Goal: Task Accomplishment & Management: Manage account settings

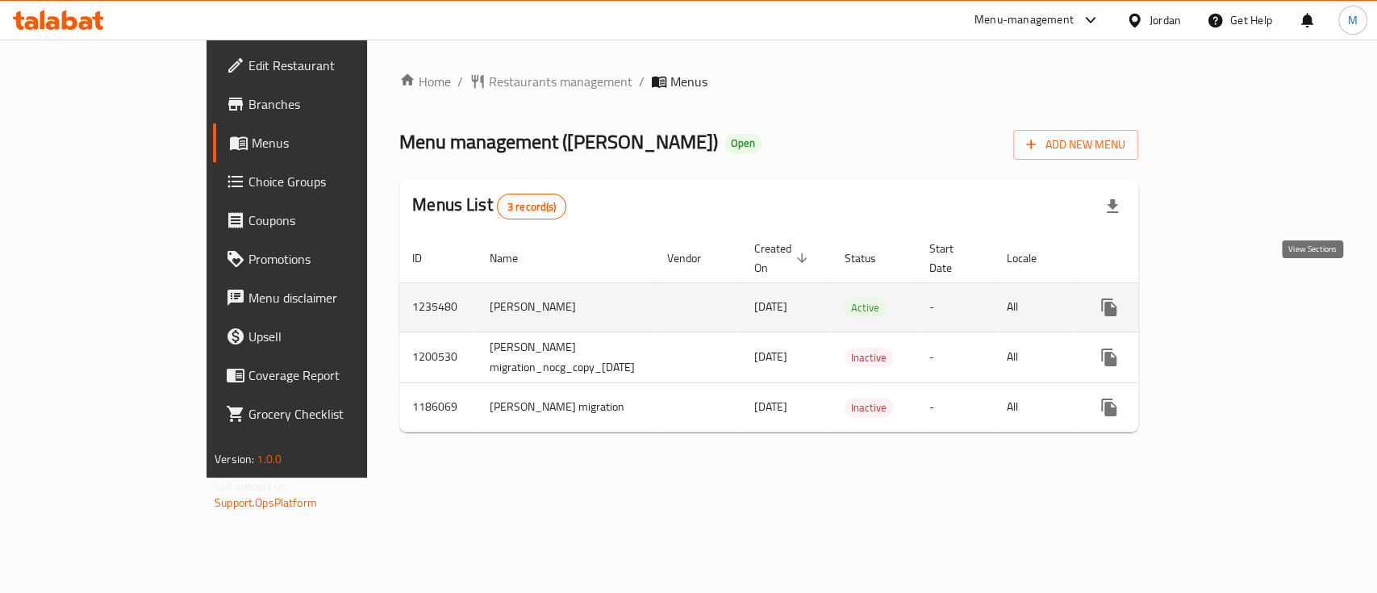
click at [1235, 298] on icon "enhanced table" at bounding box center [1225, 307] width 19 height 19
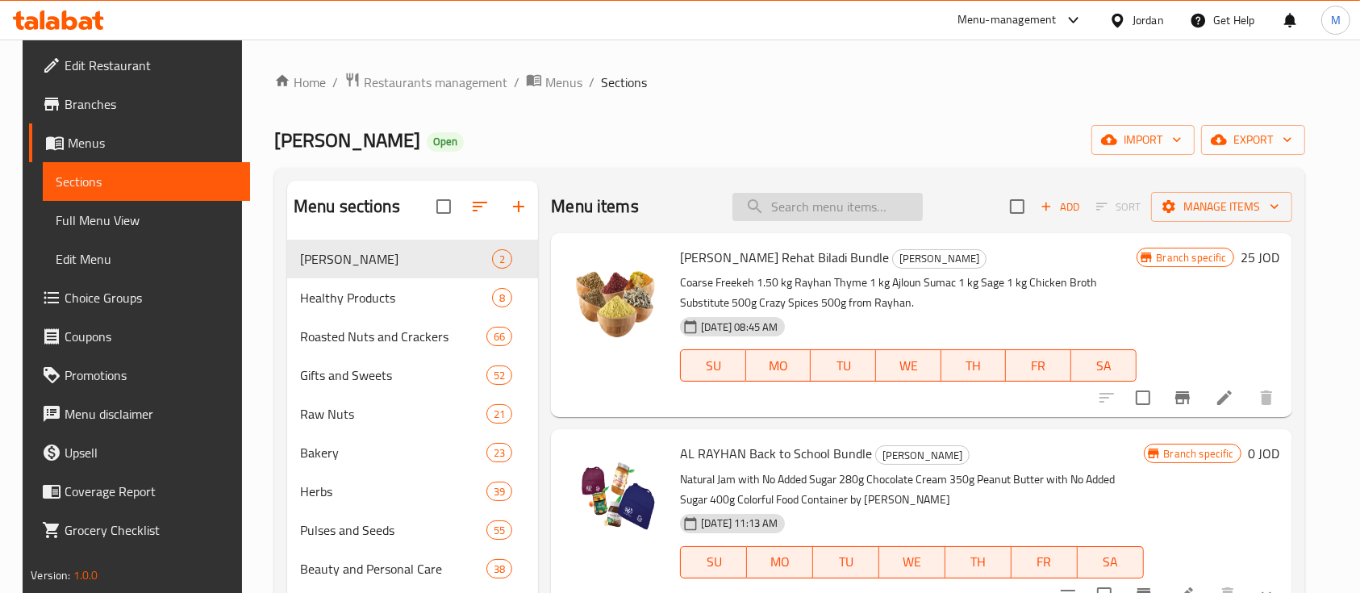
click at [859, 207] on input "search" at bounding box center [828, 207] width 190 height 28
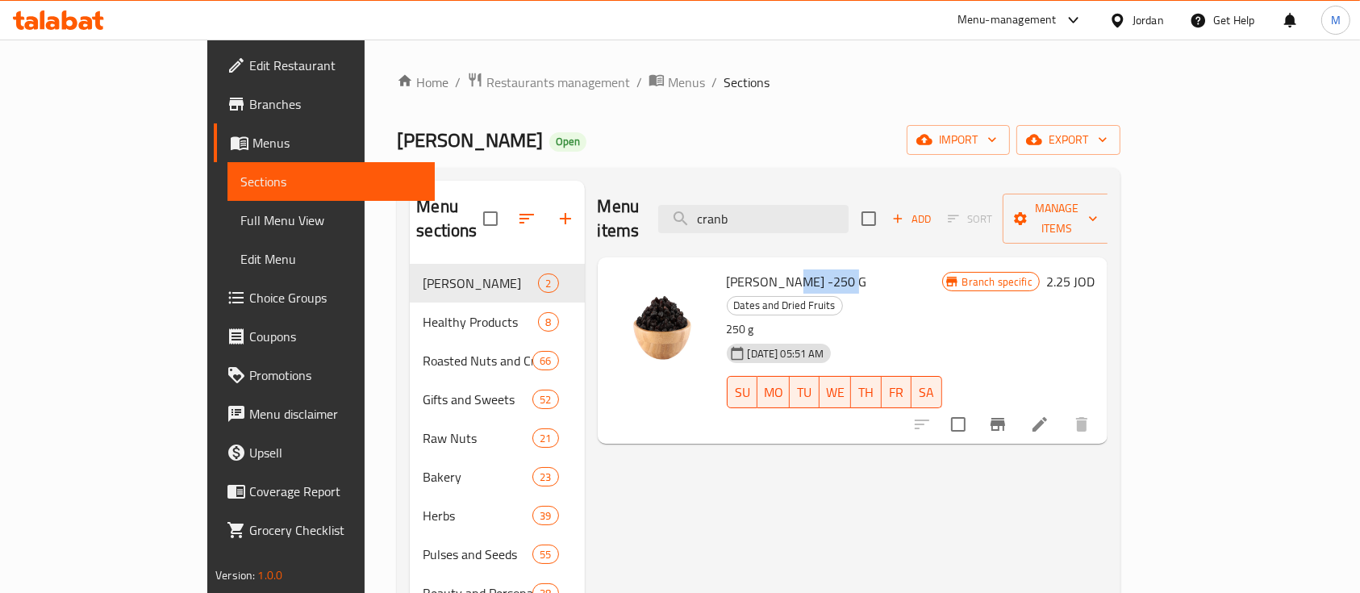
drag, startPoint x: 732, startPoint y: 257, endPoint x: 784, endPoint y: 256, distance: 52.4
click at [784, 269] on span "[PERSON_NAME] -250 G" at bounding box center [797, 281] width 140 height 24
copy span "Cranberry"
click at [827, 212] on input "cranb" at bounding box center [753, 219] width 190 height 28
click at [828, 212] on input "cranb" at bounding box center [753, 219] width 190 height 28
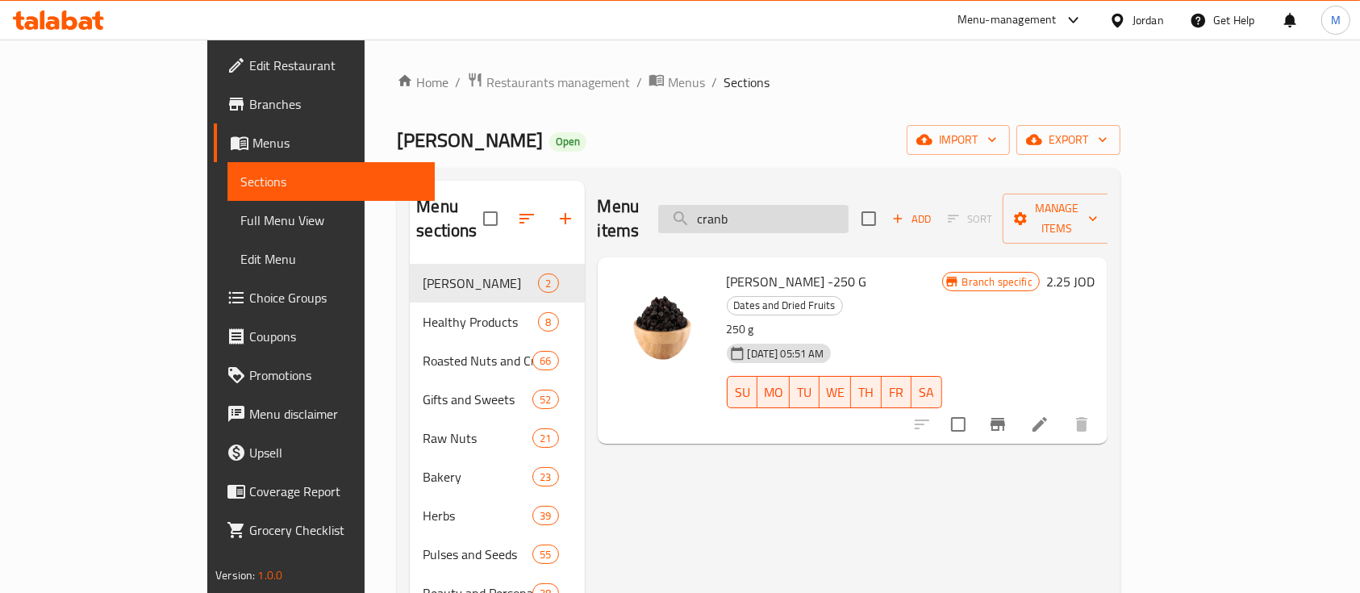
click at [828, 212] on input "cranb" at bounding box center [753, 219] width 190 height 28
type input "u"
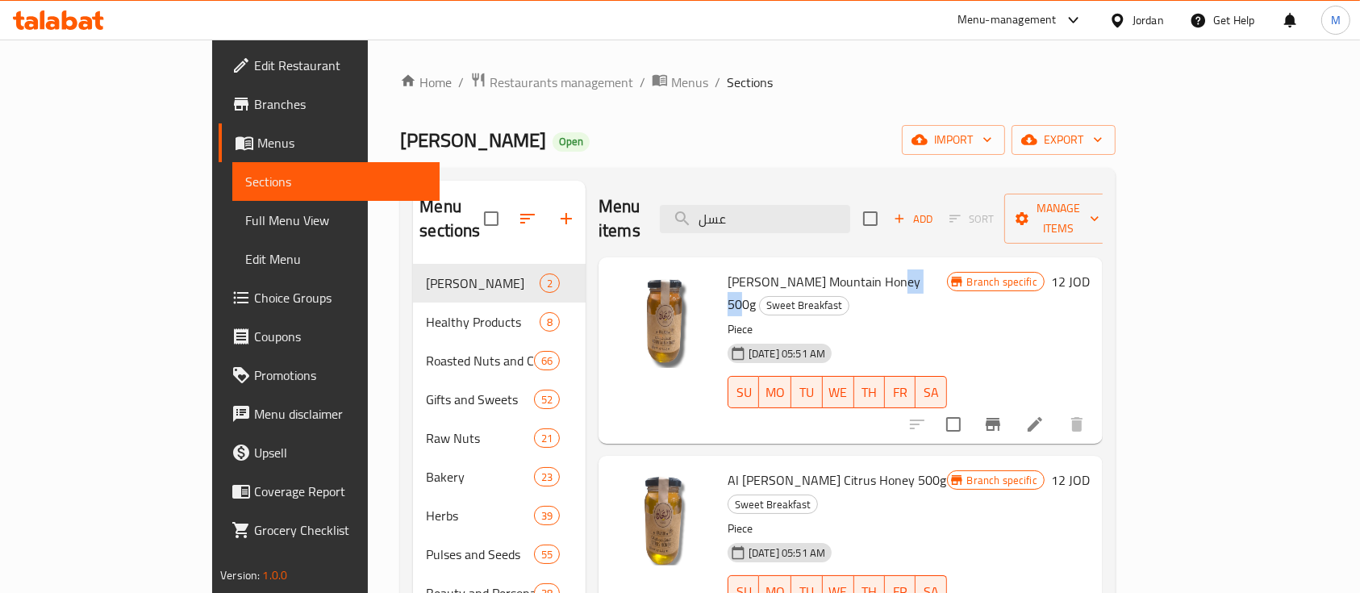
drag, startPoint x: 825, startPoint y: 255, endPoint x: 855, endPoint y: 253, distance: 29.9
click at [857, 269] on span "[PERSON_NAME] Mountain Honey 500g" at bounding box center [824, 292] width 193 height 47
copy span "Honey"
click at [850, 218] on input "عسل" at bounding box center [755, 219] width 190 height 28
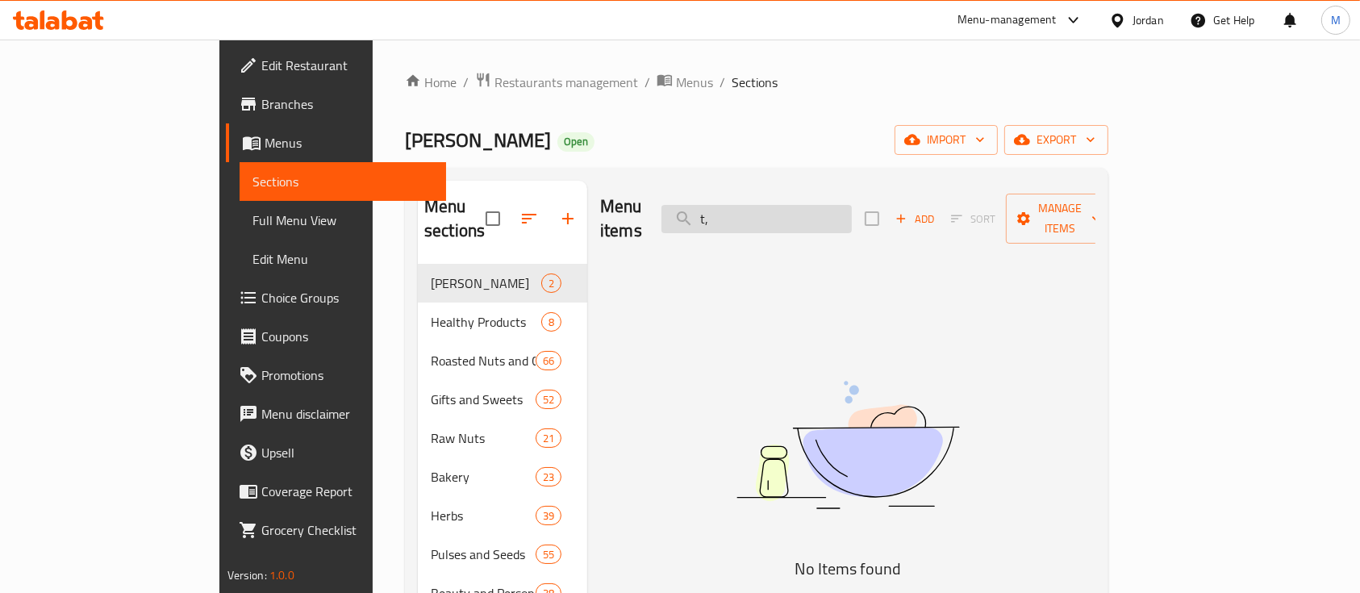
type input "t"
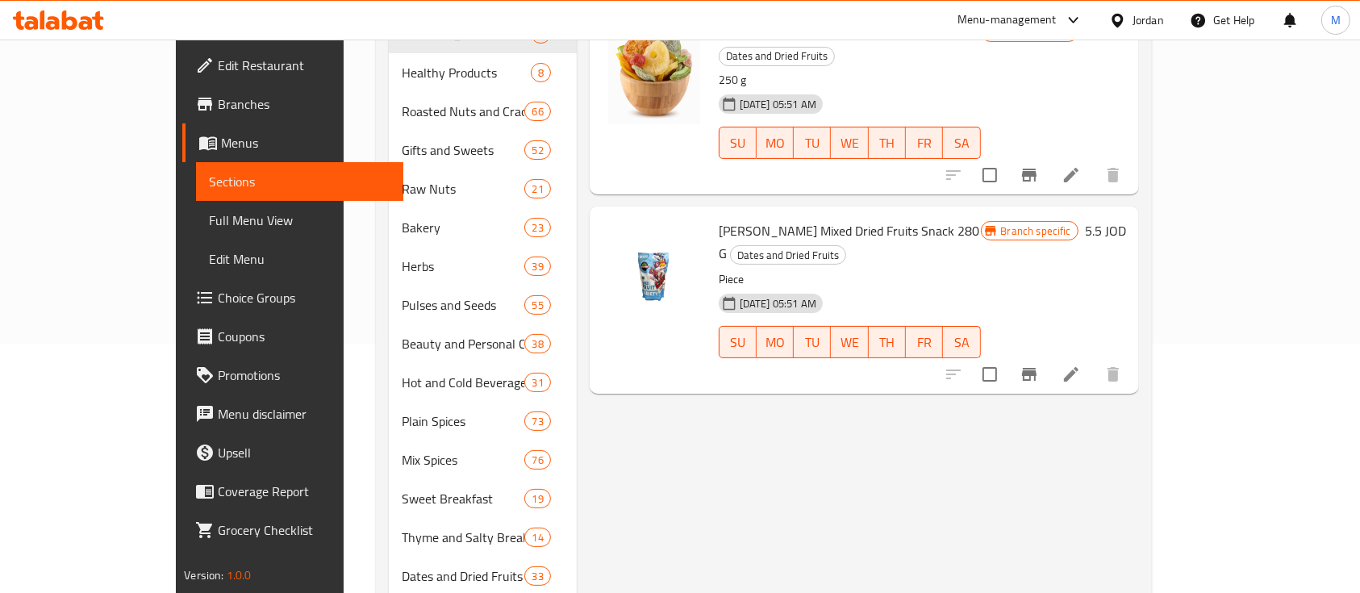
scroll to position [210, 0]
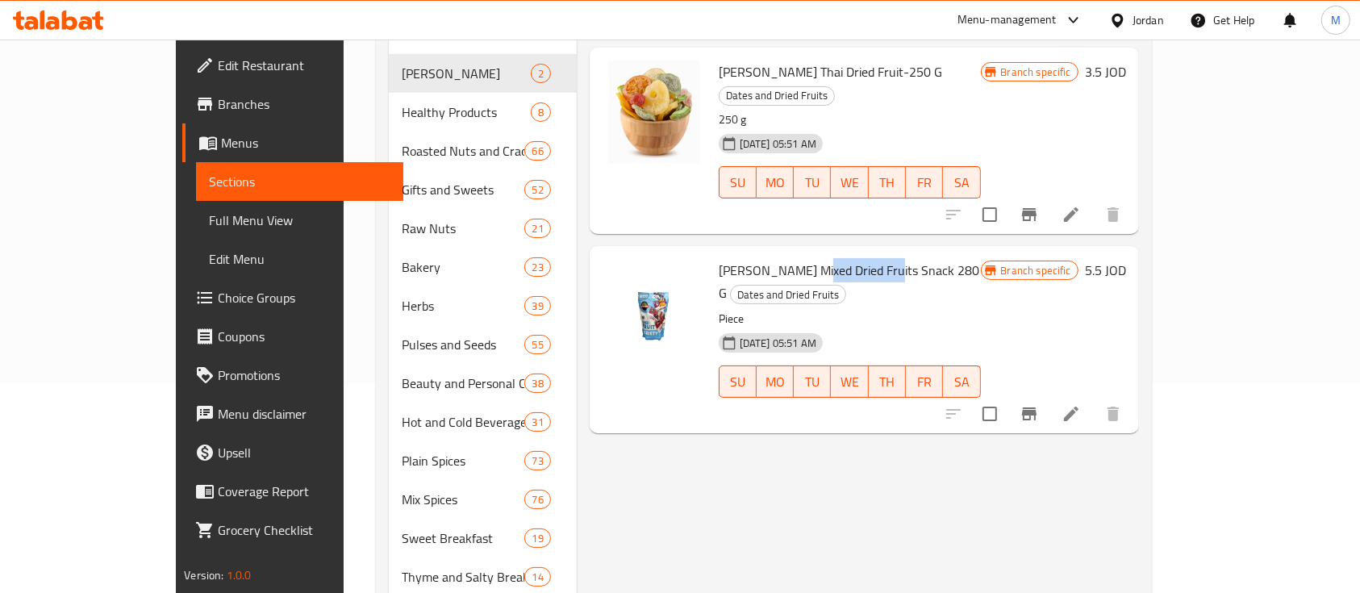
drag, startPoint x: 770, startPoint y: 223, endPoint x: 832, endPoint y: 226, distance: 61.4
click at [832, 258] on span "[PERSON_NAME] Mixed Dried Fruits Snack 280 G" at bounding box center [849, 281] width 261 height 47
copy span "Dried Fruits"
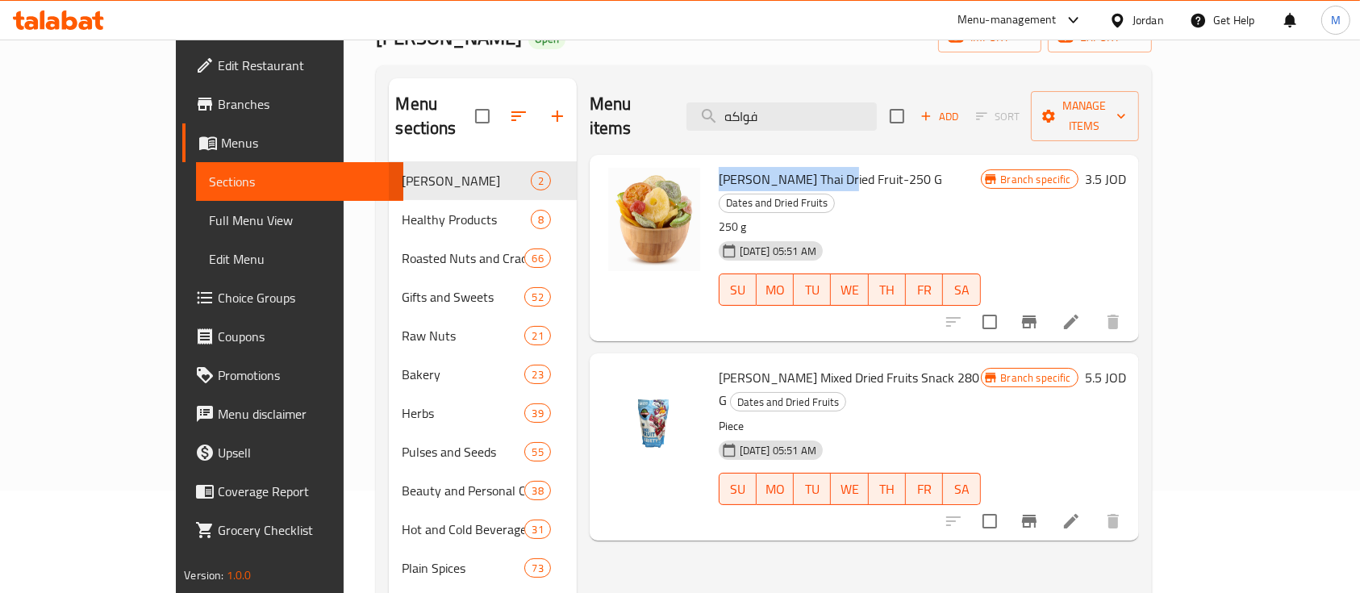
drag, startPoint x: 678, startPoint y: 152, endPoint x: 788, endPoint y: 157, distance: 110.6
click at [788, 167] on span "[PERSON_NAME] Thai Dried Fruit-250 G" at bounding box center [830, 179] width 223 height 24
click at [719, 167] on span "[PERSON_NAME] Thai Dried Fruit-250 G" at bounding box center [830, 179] width 223 height 24
drag, startPoint x: 671, startPoint y: 154, endPoint x: 816, endPoint y: 157, distance: 145.3
click at [816, 161] on div "[PERSON_NAME] Thai Dried Fruit-250 G Dates and Dried Fruits 250 g [DATE] 05:51 …" at bounding box center [849, 247] width 275 height 173
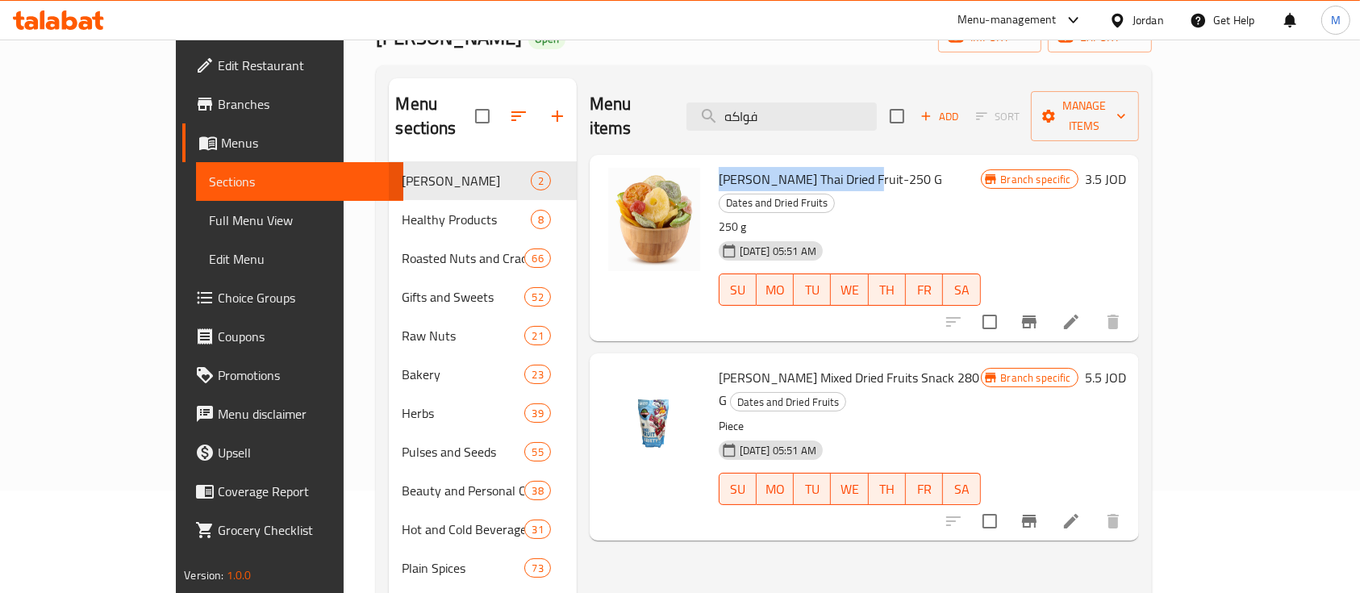
copy span "[PERSON_NAME] Thai Dried Fruit"
click at [818, 167] on span "[PERSON_NAME] Thai Dried Fruit-250 G" at bounding box center [830, 179] width 223 height 24
drag, startPoint x: 851, startPoint y: 157, endPoint x: 813, endPoint y: 157, distance: 37.9
click at [813, 167] on span "[PERSON_NAME] Thai Dried Fruit-250 G" at bounding box center [830, 179] width 223 height 24
copy span "-250 G"
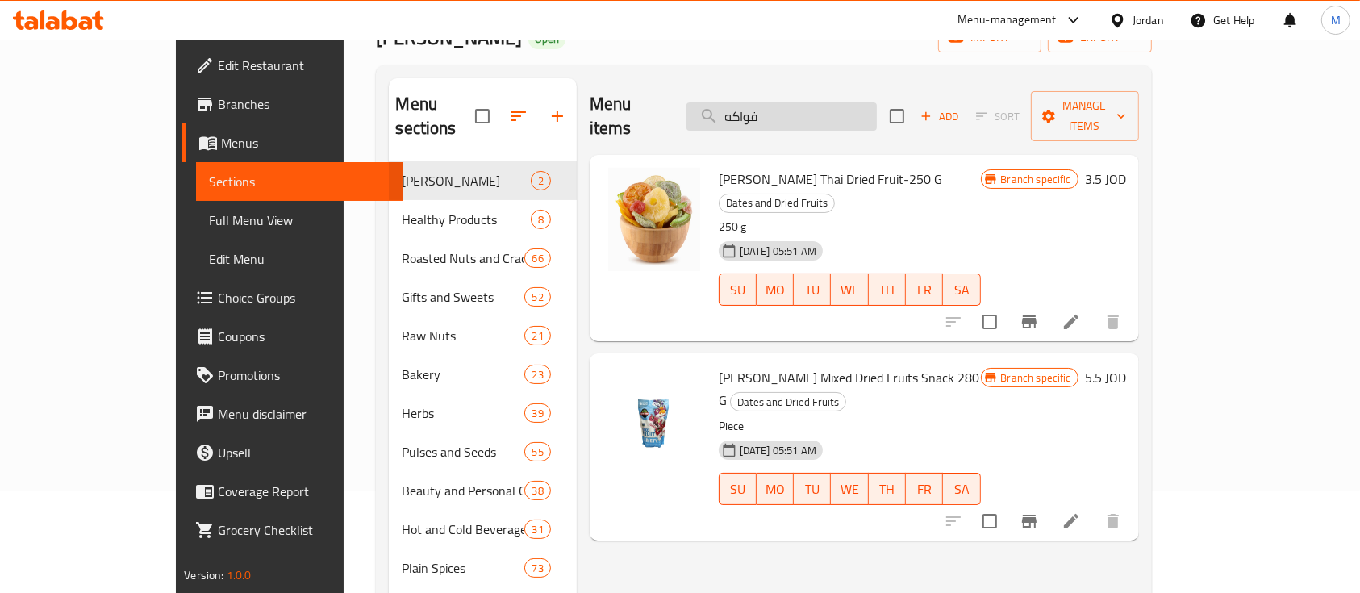
drag, startPoint x: 837, startPoint y: 113, endPoint x: 768, endPoint y: 116, distance: 68.7
click at [768, 116] on input "فواكه" at bounding box center [782, 116] width 190 height 28
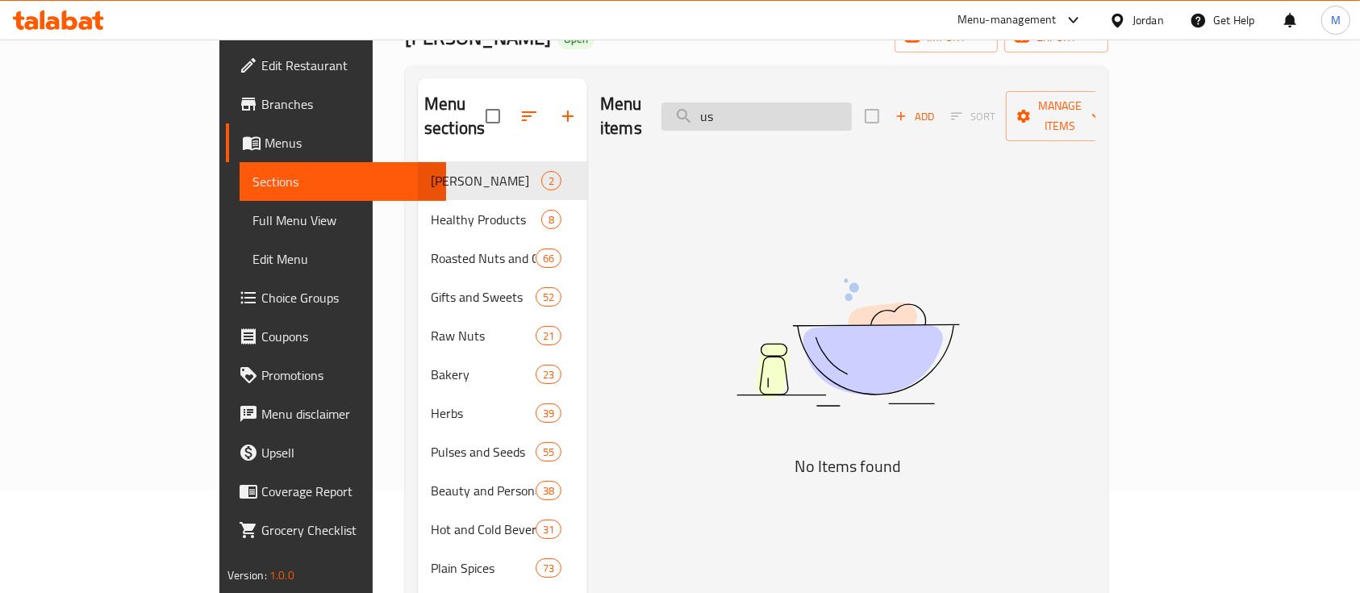
type input "u"
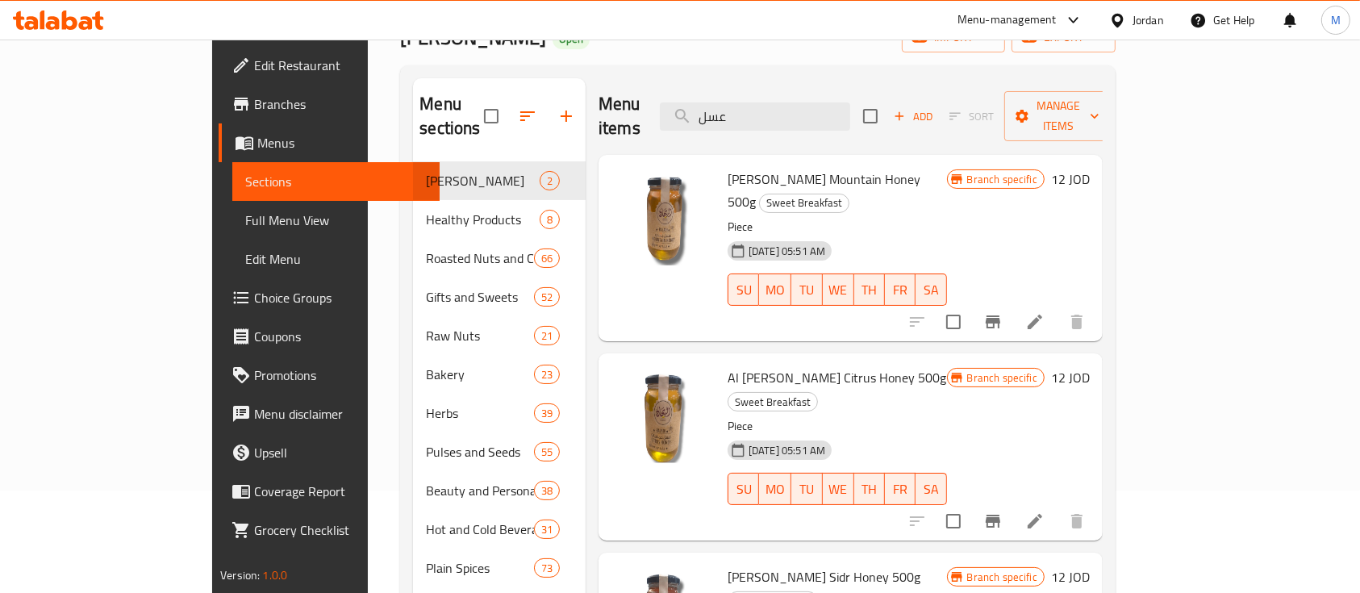
drag, startPoint x: 672, startPoint y: 158, endPoint x: 890, endPoint y: 160, distance: 217.8
click at [890, 161] on div "[PERSON_NAME] Mountain Honey 500g Sweet Breakfast Piece [DATE] 05:51 AM SU MO T…" at bounding box center [837, 247] width 232 height 173
copy span "[PERSON_NAME] Mountain Honey 500g"
click at [850, 110] on input "عسل" at bounding box center [755, 116] width 190 height 28
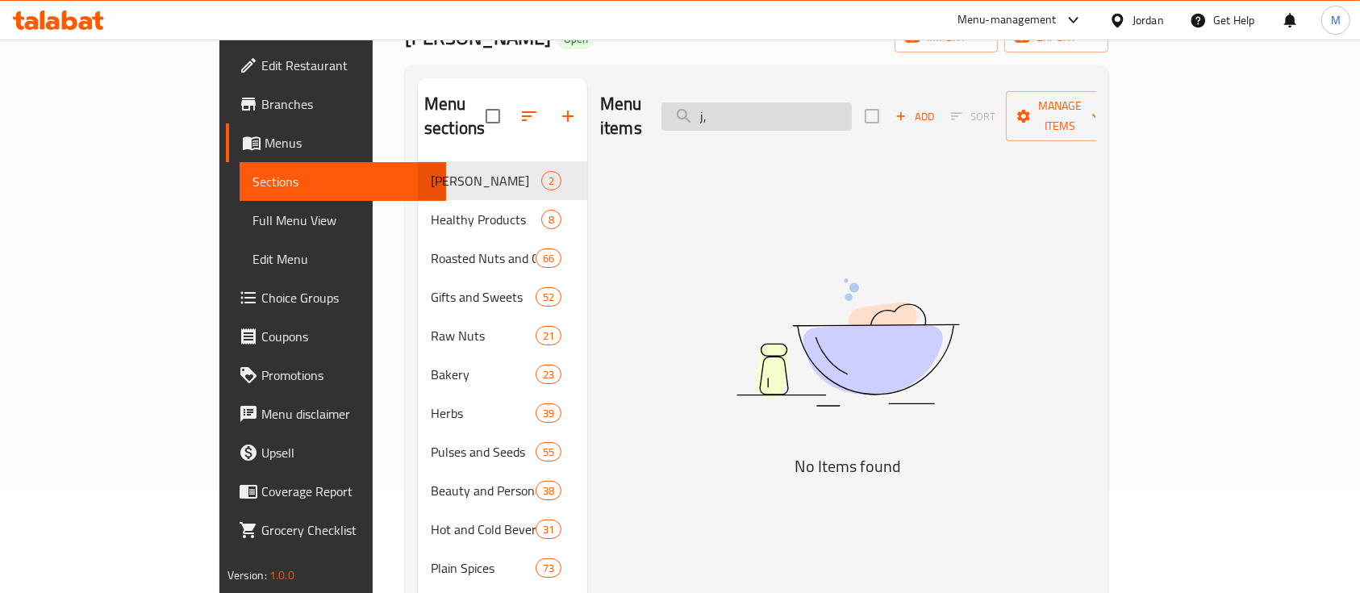
type input "j"
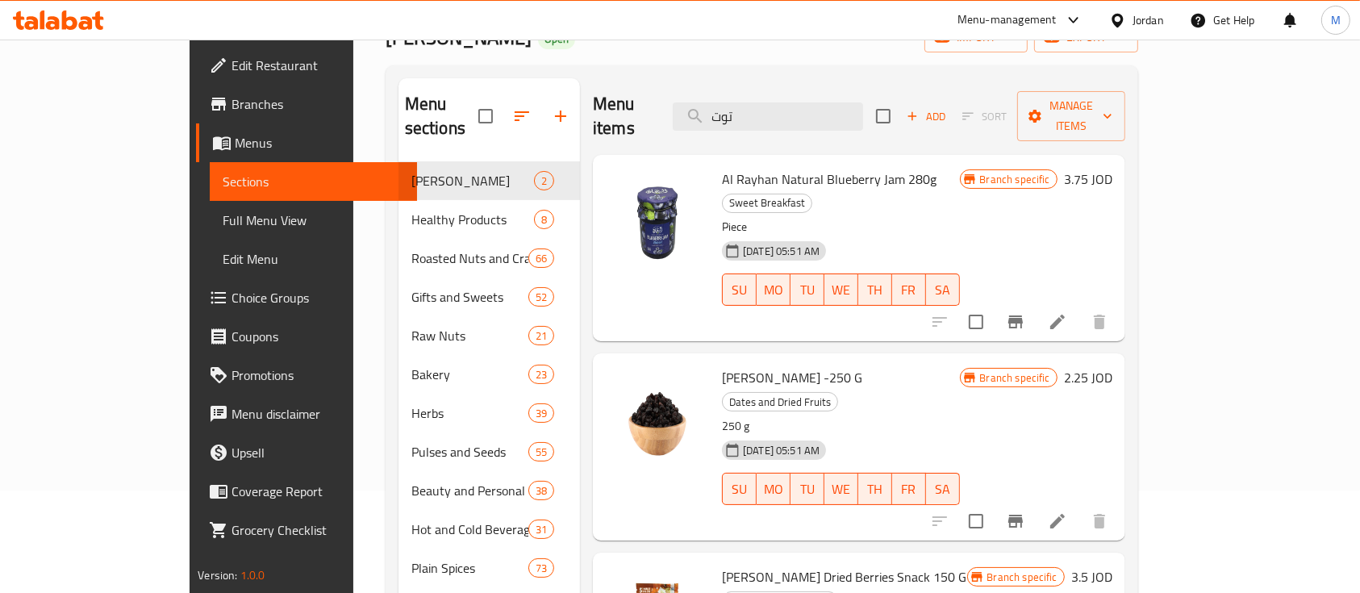
drag, startPoint x: 674, startPoint y: 325, endPoint x: 826, endPoint y: 324, distance: 151.7
click at [826, 366] on h6 "[PERSON_NAME] -250 G Dates and Dried Fruits" at bounding box center [840, 388] width 237 height 45
copy span "[PERSON_NAME] -250 G"
click at [833, 111] on input "توت" at bounding box center [768, 116] width 190 height 28
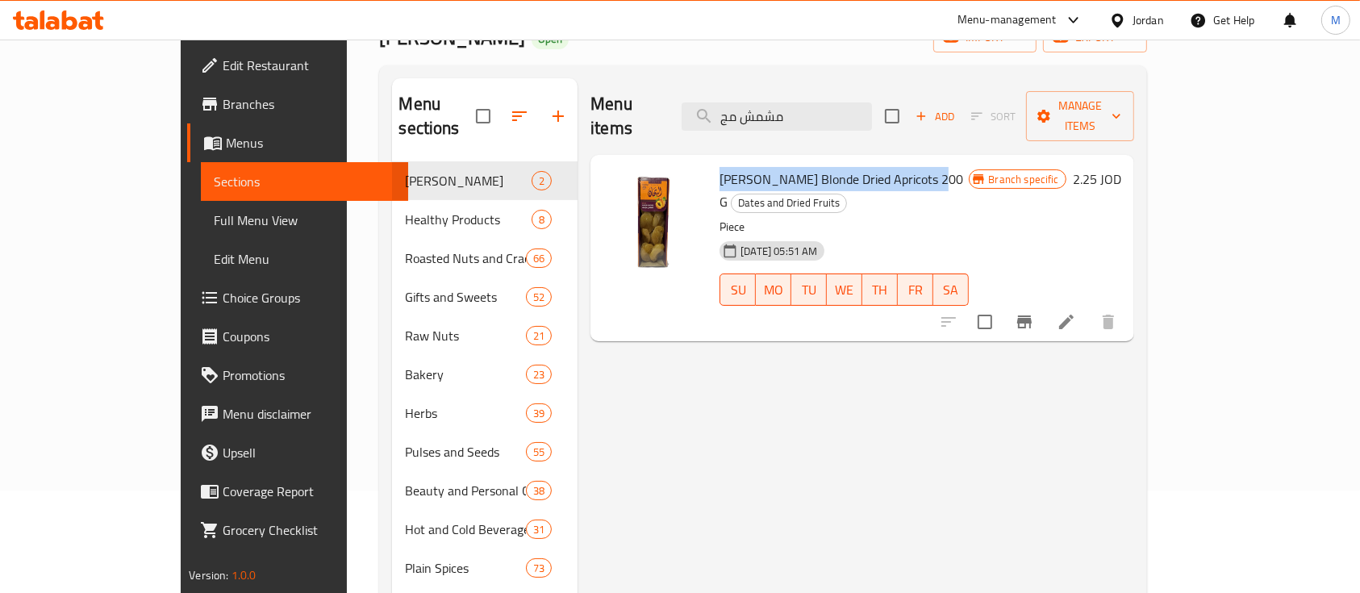
drag, startPoint x: 674, startPoint y: 152, endPoint x: 883, endPoint y: 156, distance: 208.2
click at [883, 167] on span "[PERSON_NAME] Blonde Dried Apricots 200 G" at bounding box center [842, 190] width 244 height 47
copy span "[PERSON_NAME] Blonde Dried Apricots 200 G"
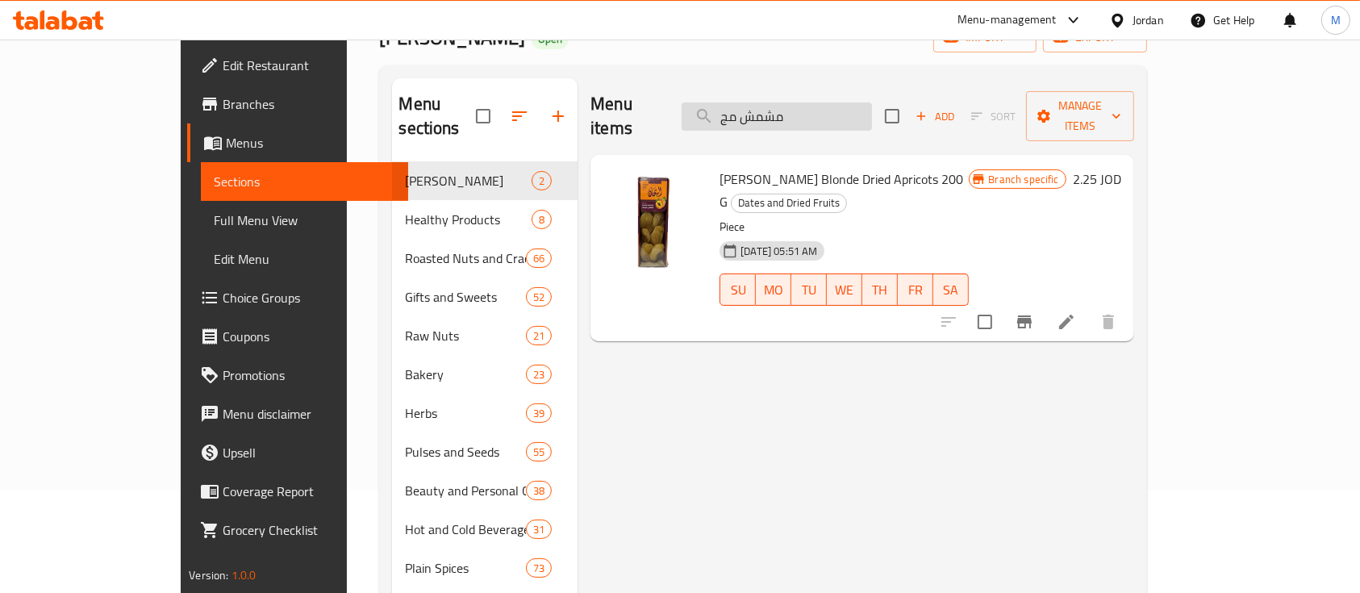
click at [805, 107] on input "مشمش مج" at bounding box center [777, 116] width 190 height 28
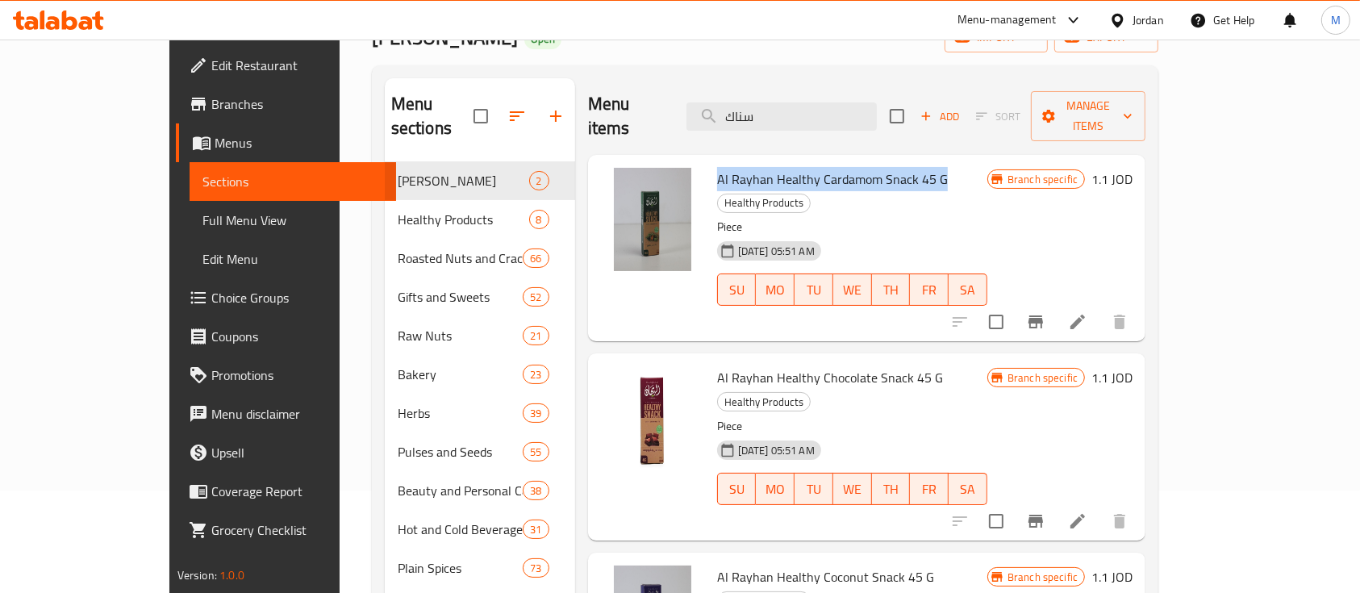
drag, startPoint x: 678, startPoint y: 150, endPoint x: 898, endPoint y: 150, distance: 219.4
click at [898, 167] on span "Al Rayhan Healthy Cardamom Snack 45 G" at bounding box center [832, 179] width 231 height 24
copy span "Al Rayhan Healthy Cardamom Snack 45 G"
drag, startPoint x: 816, startPoint y: 106, endPoint x: 728, endPoint y: 111, distance: 88.0
click at [728, 111] on div "Menu items سناك Add Sort Manage items" at bounding box center [867, 116] width 558 height 77
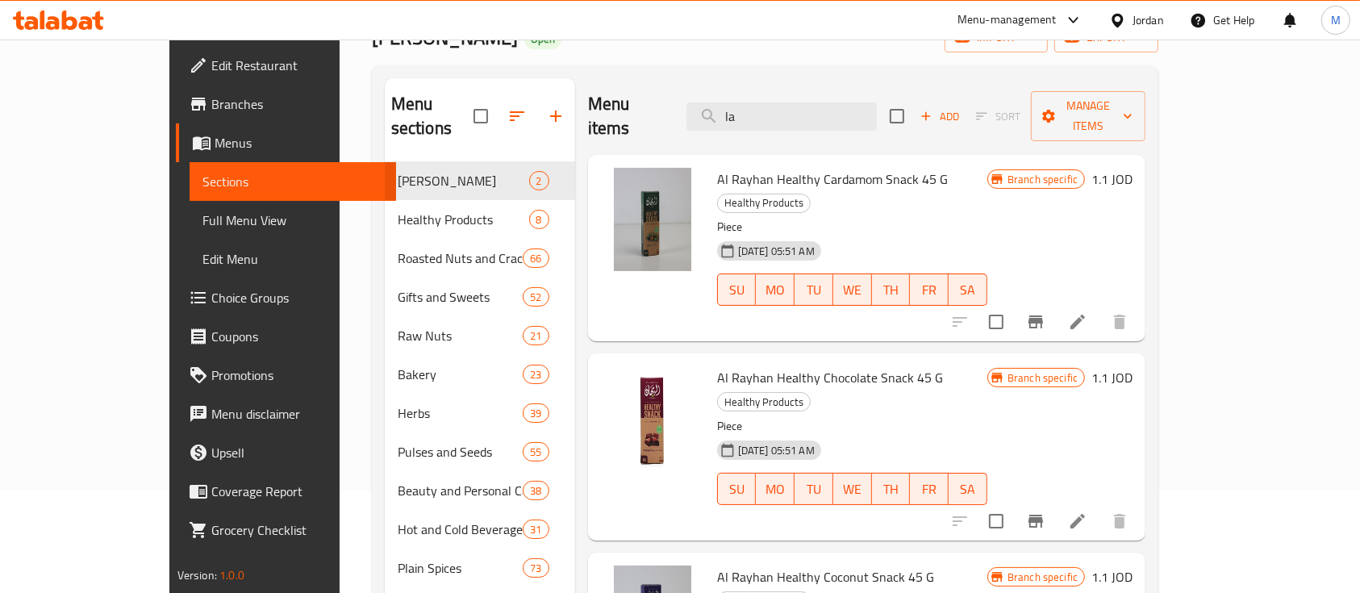
type input "l"
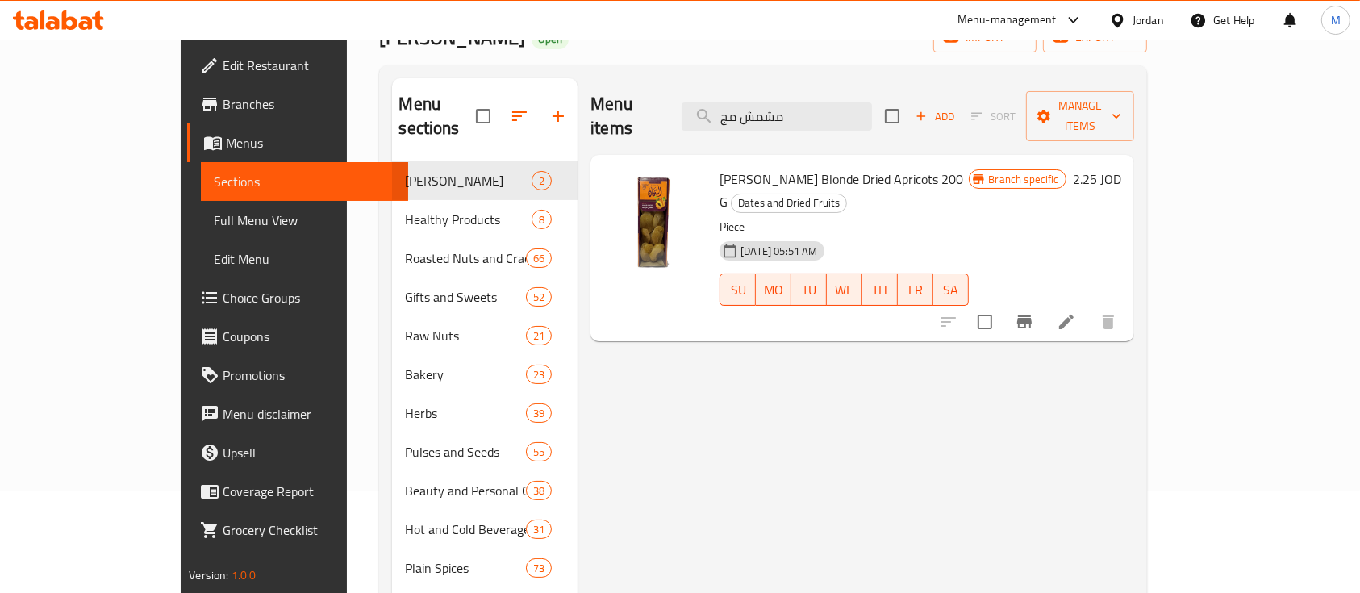
type input "مشمش مج"
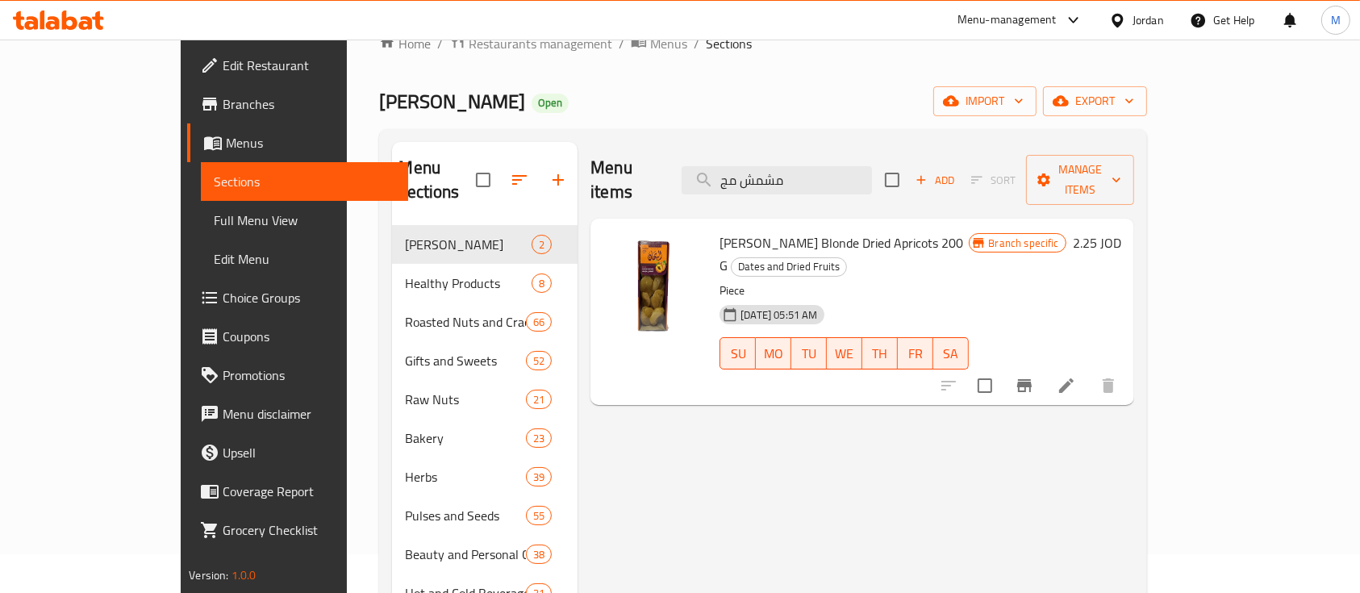
scroll to position [0, 0]
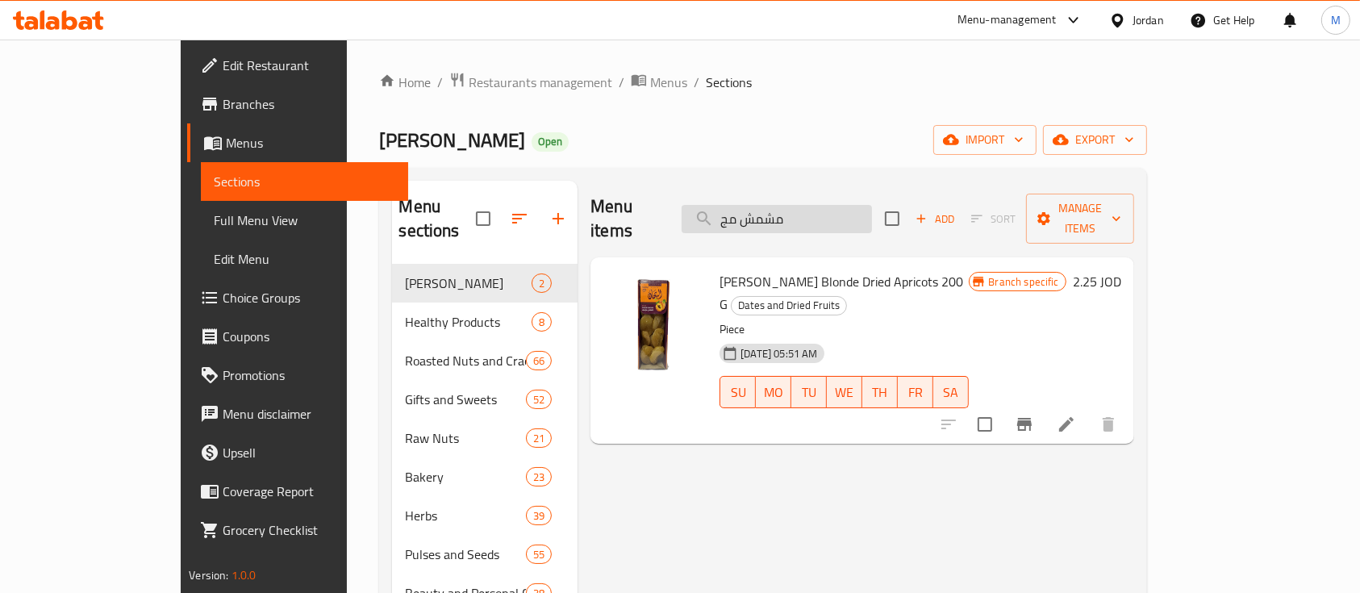
click at [864, 214] on input "مشمش مج" at bounding box center [777, 219] width 190 height 28
click at [413, 64] on div "Home / Restaurants management / Menus / Sections Al Rayhan Open import export M…" at bounding box center [763, 488] width 832 height 896
click at [469, 82] on span "Restaurants management" at bounding box center [541, 82] width 144 height 19
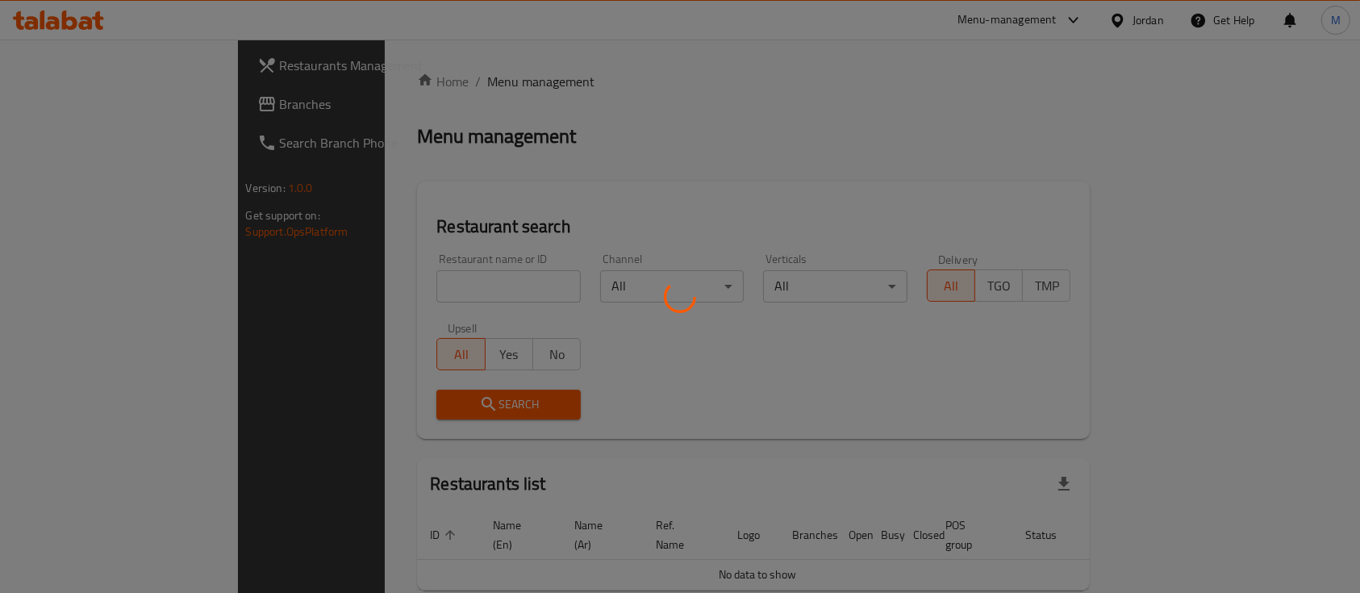
click at [411, 286] on div at bounding box center [680, 296] width 1360 height 593
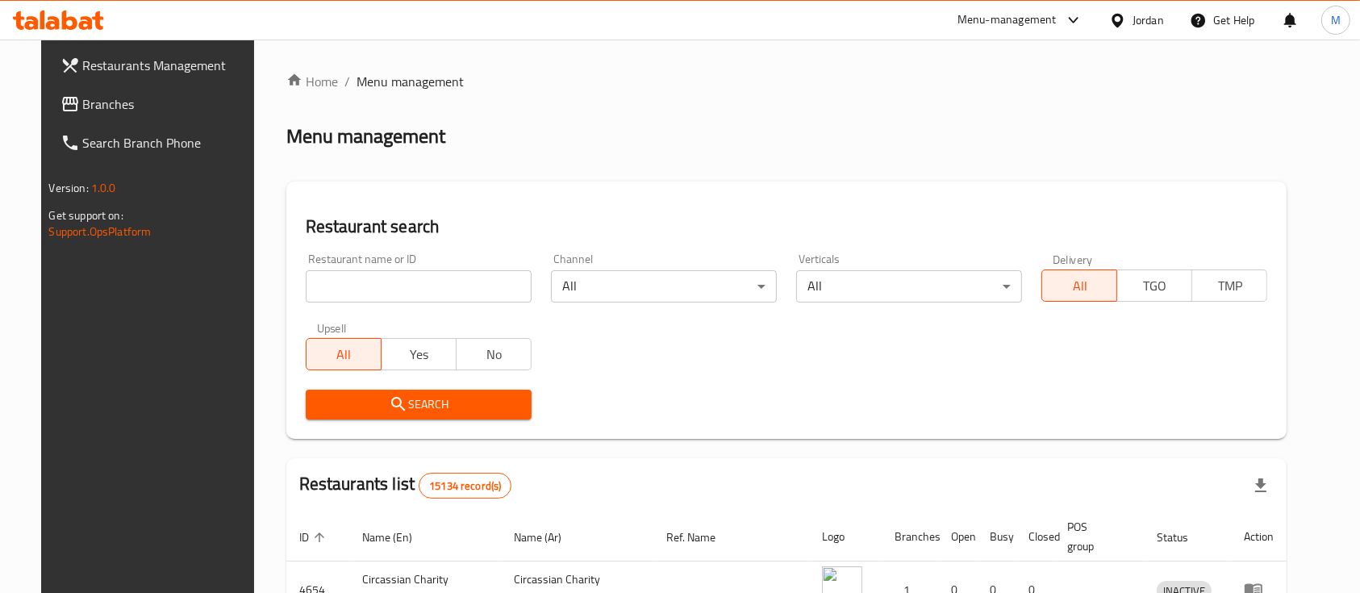
click at [334, 304] on div "Restaurant name or ID Restaurant name or ID" at bounding box center [418, 278] width 245 height 69
click at [336, 294] on input "search" at bounding box center [419, 286] width 226 height 32
type input "AlQaissi"
click button "Search" at bounding box center [419, 405] width 226 height 30
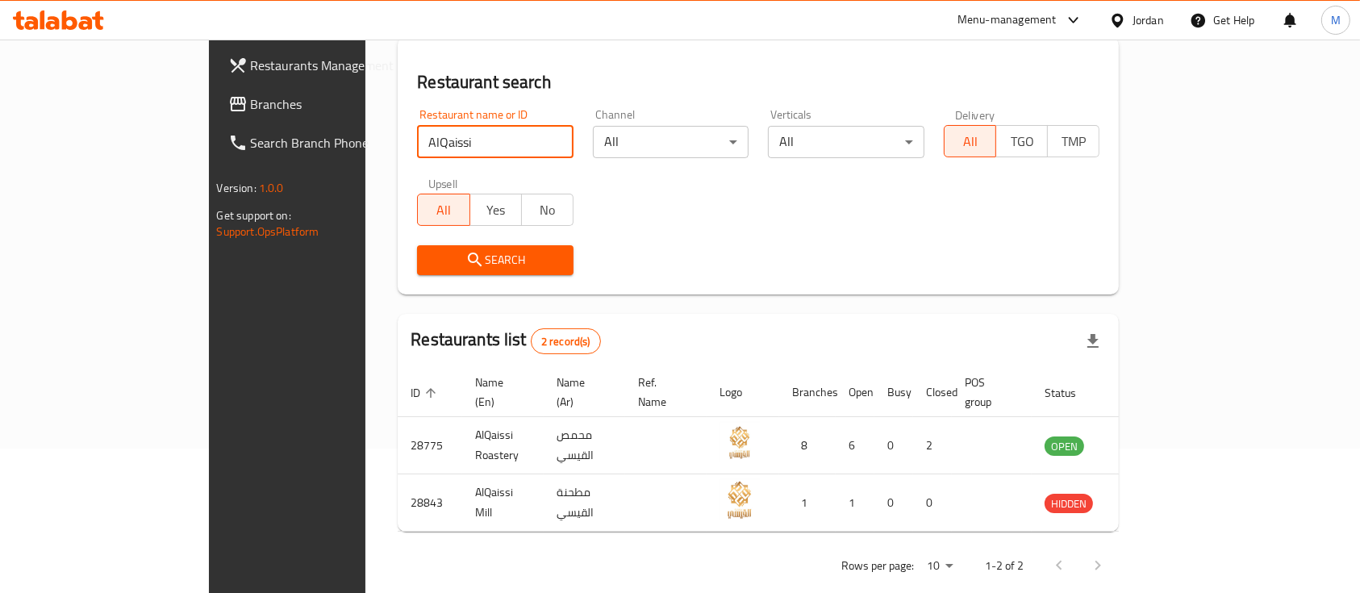
scroll to position [150, 0]
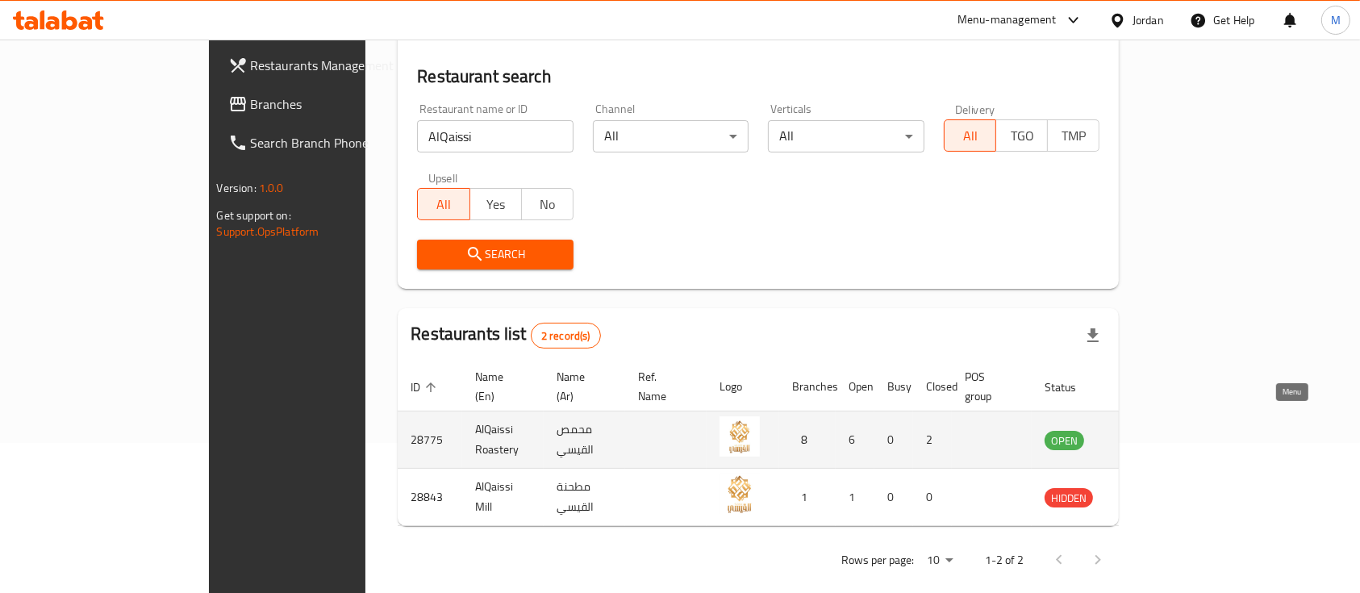
click at [1149, 430] on icon "enhanced table" at bounding box center [1138, 439] width 19 height 19
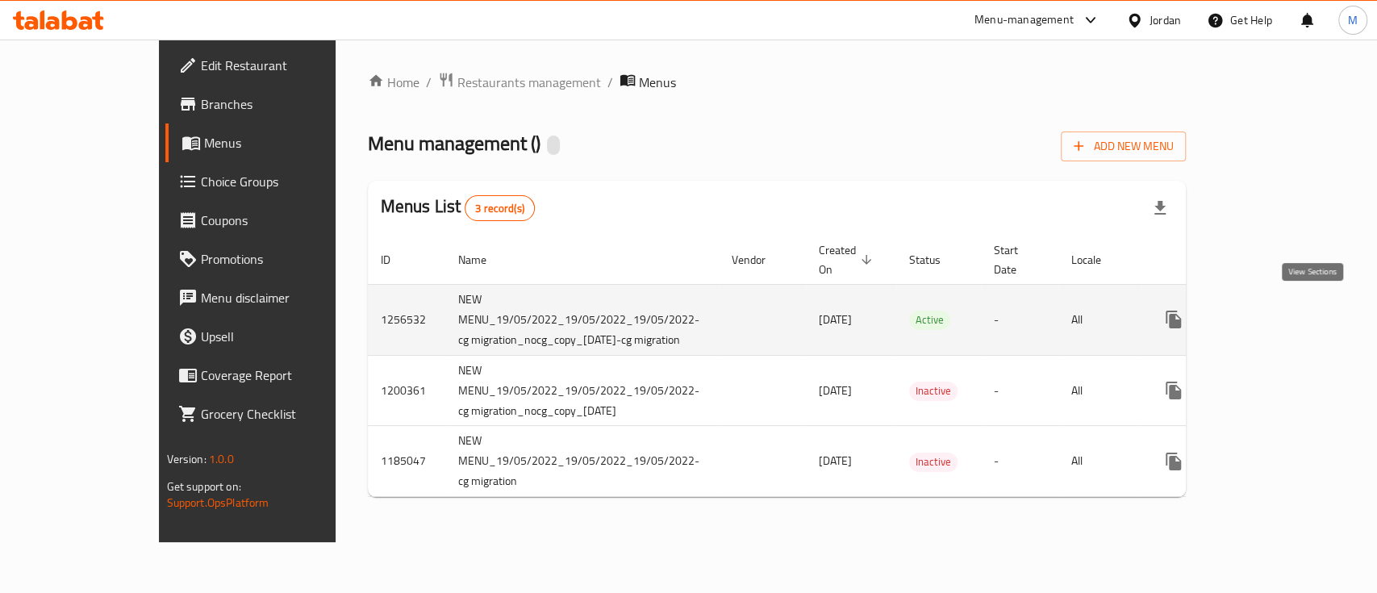
click at [1300, 310] on icon "enhanced table" at bounding box center [1289, 319] width 19 height 19
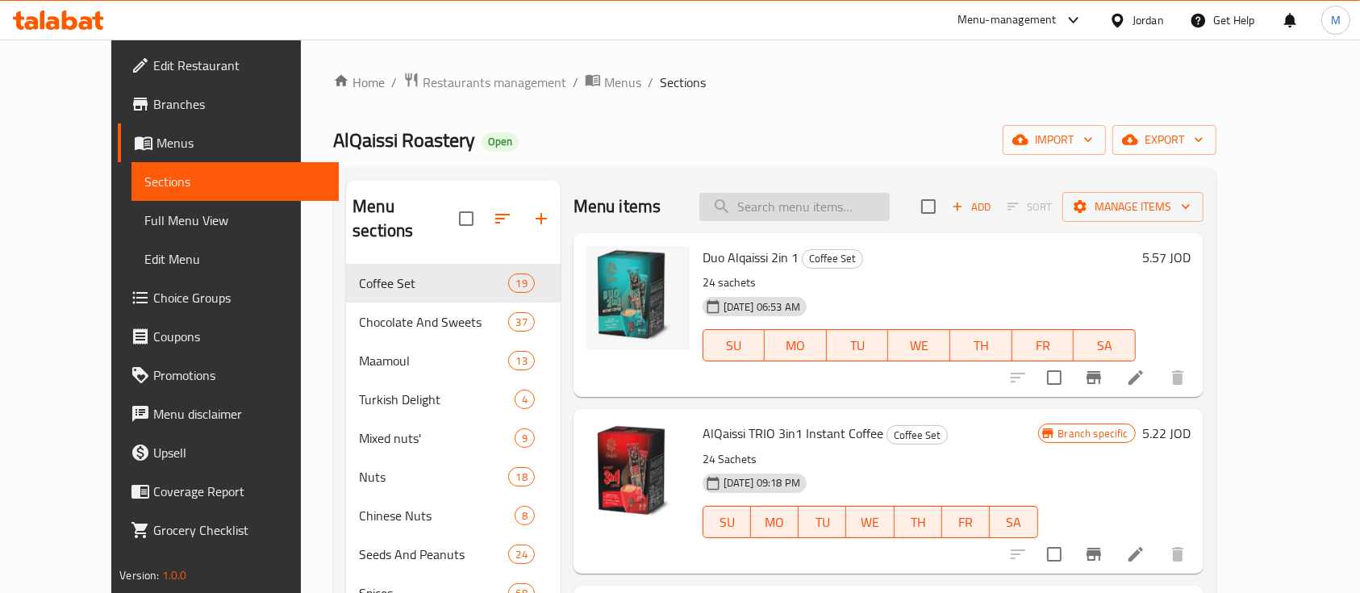
click at [824, 215] on input "search" at bounding box center [794, 207] width 190 height 28
type input "t"
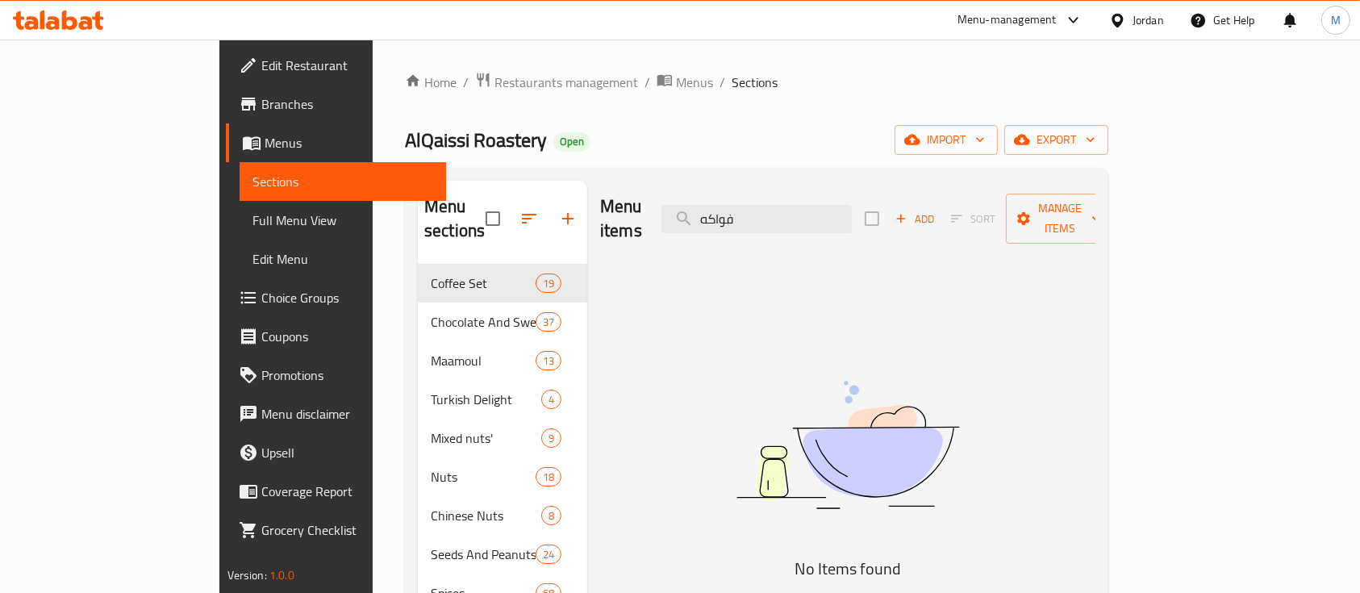
type input "فواكه"
click at [845, 211] on input "فواكه" at bounding box center [757, 219] width 190 height 28
type input "م"
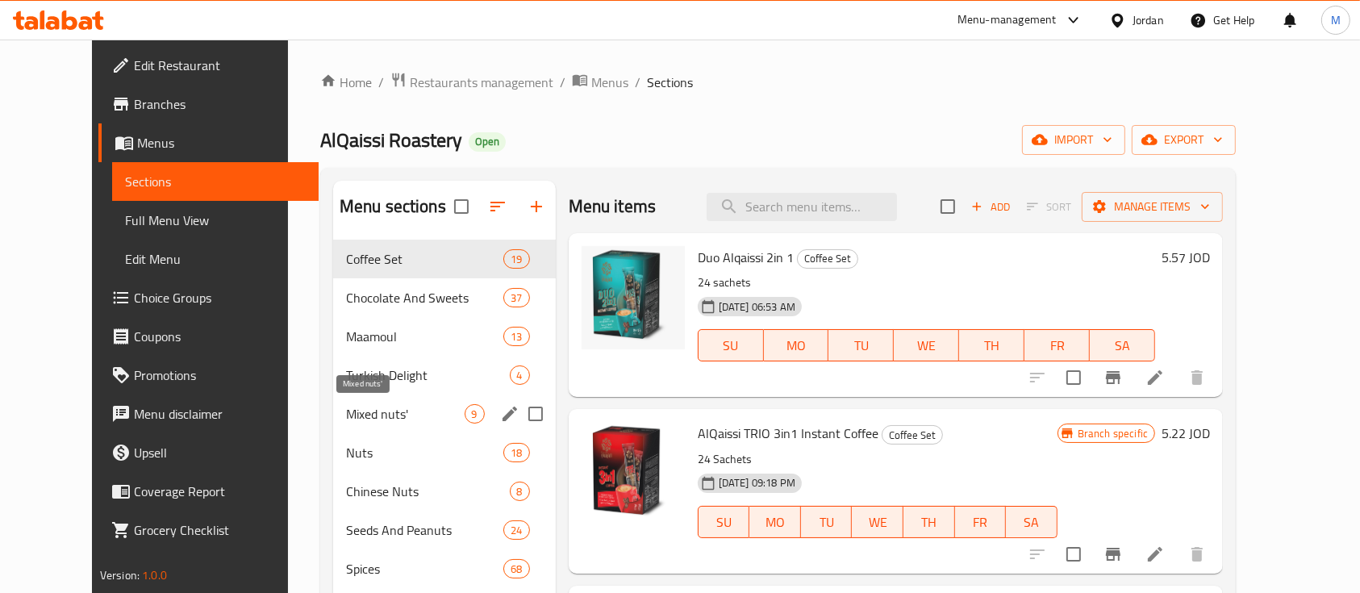
click at [373, 419] on span "Mixed nuts'" at bounding box center [405, 413] width 119 height 19
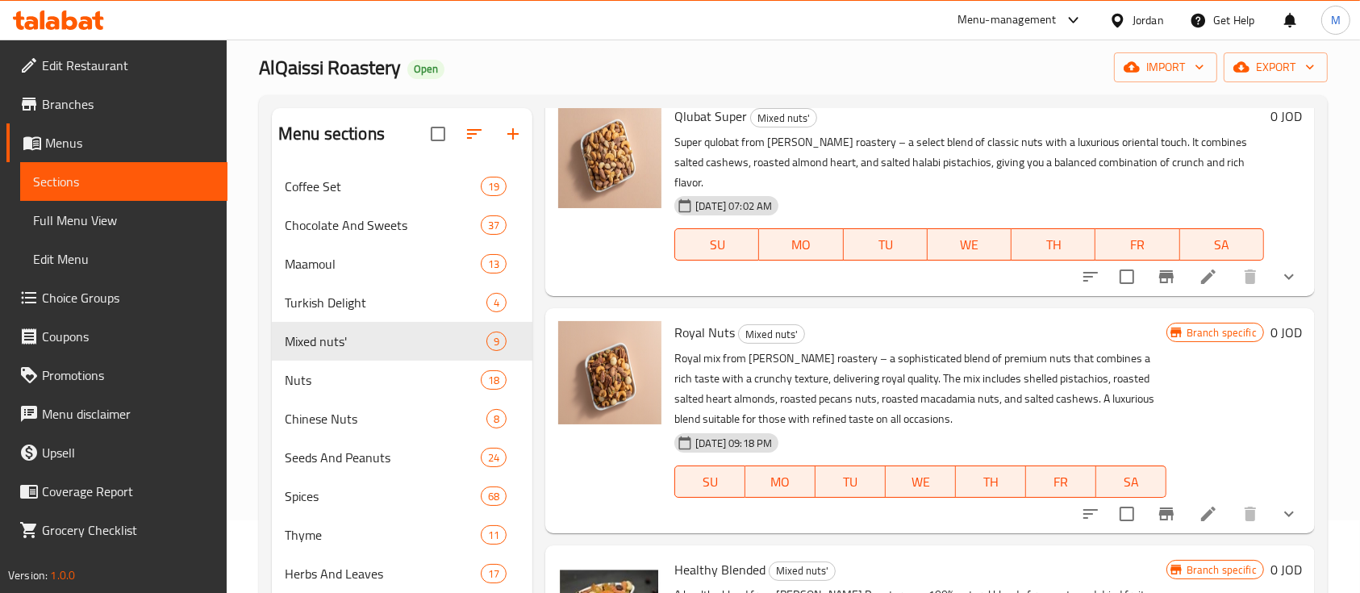
scroll to position [215, 0]
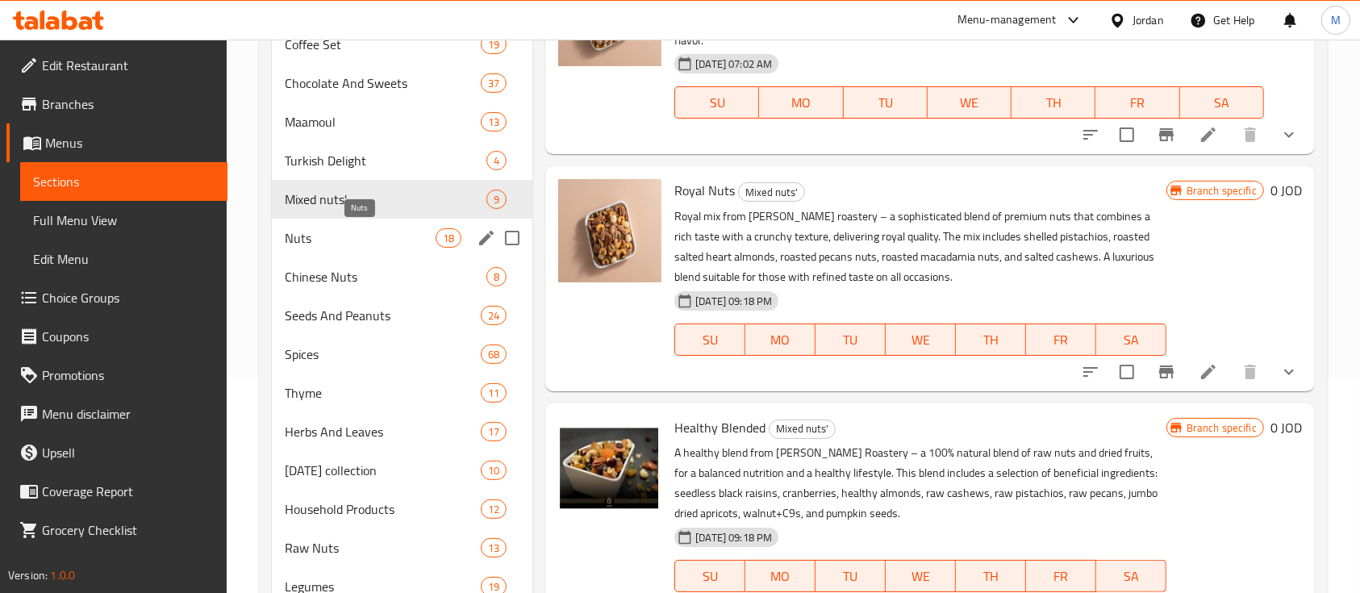
click at [330, 229] on span "Nuts" at bounding box center [360, 237] width 151 height 19
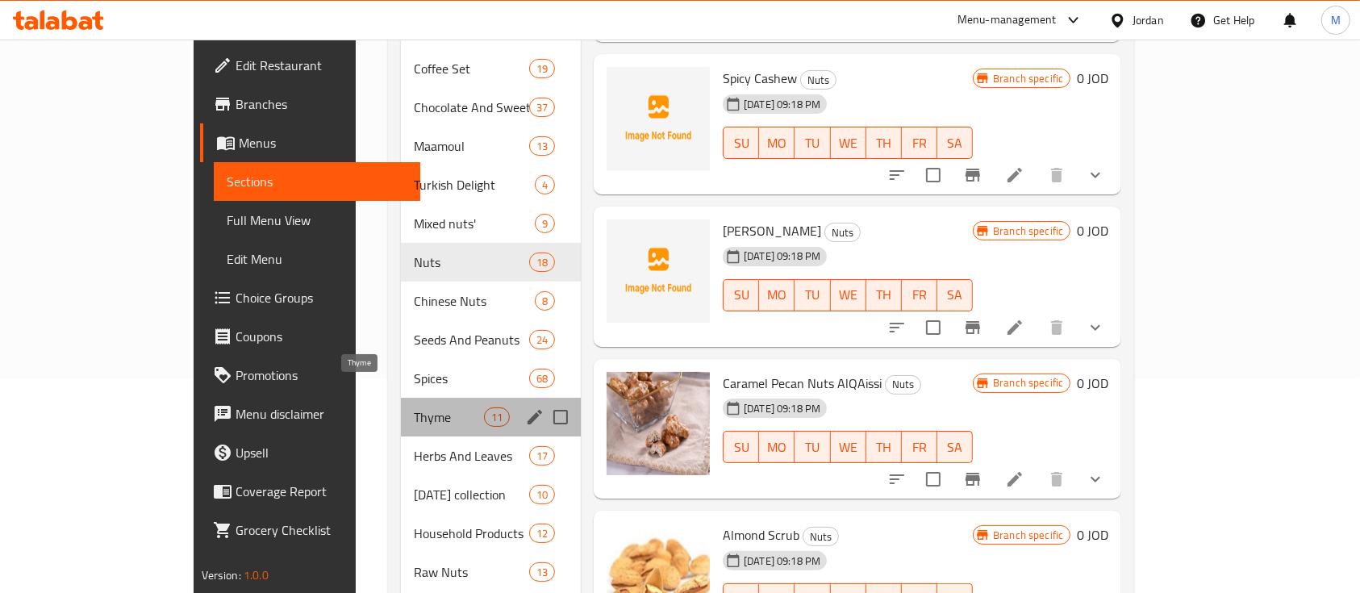
click at [414, 407] on span "Thyme" at bounding box center [449, 416] width 70 height 19
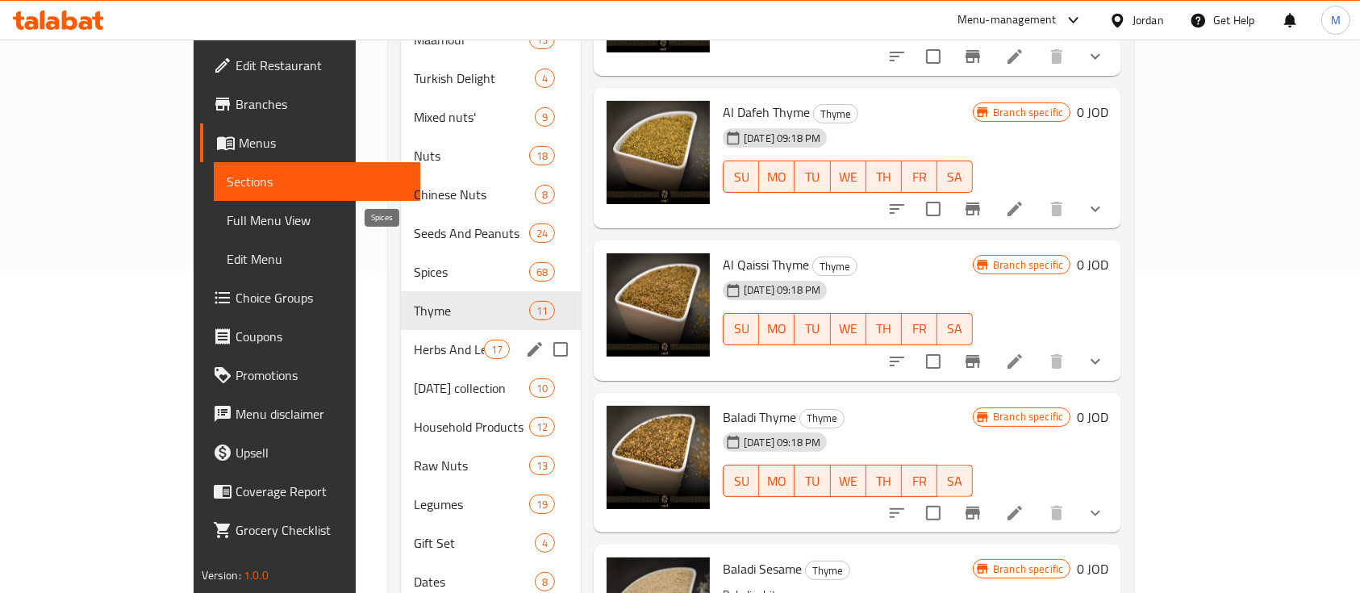
scroll to position [323, 0]
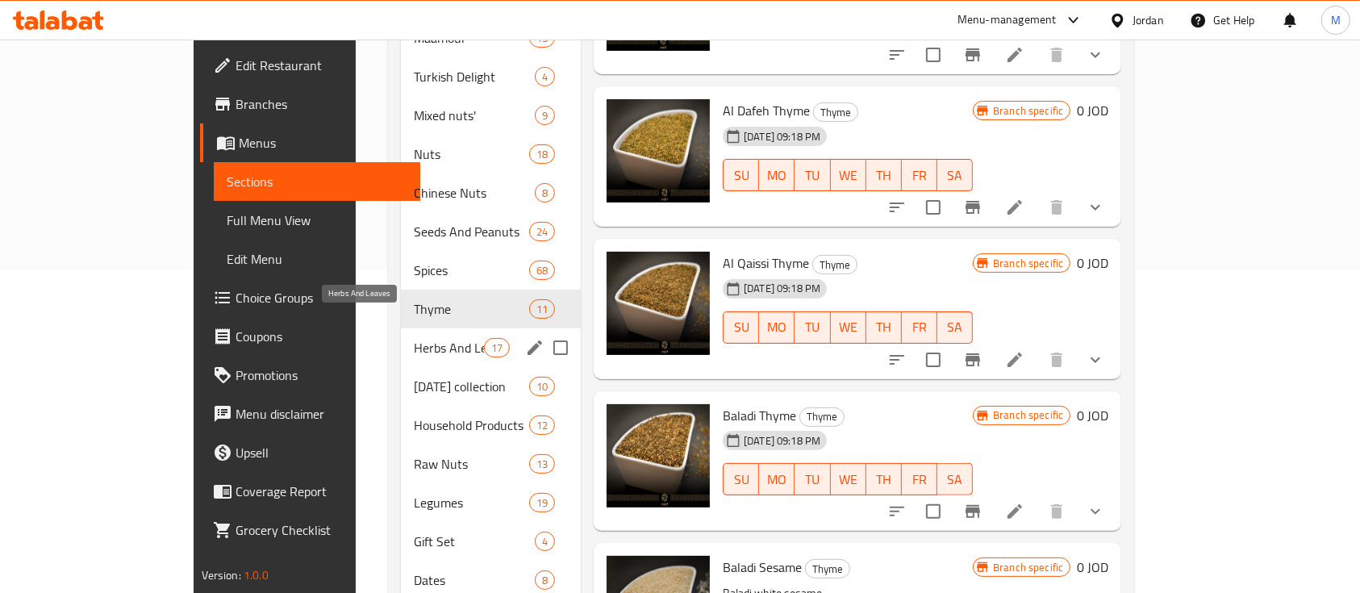
click at [414, 338] on span "Herbs And Leaves" at bounding box center [449, 347] width 70 height 19
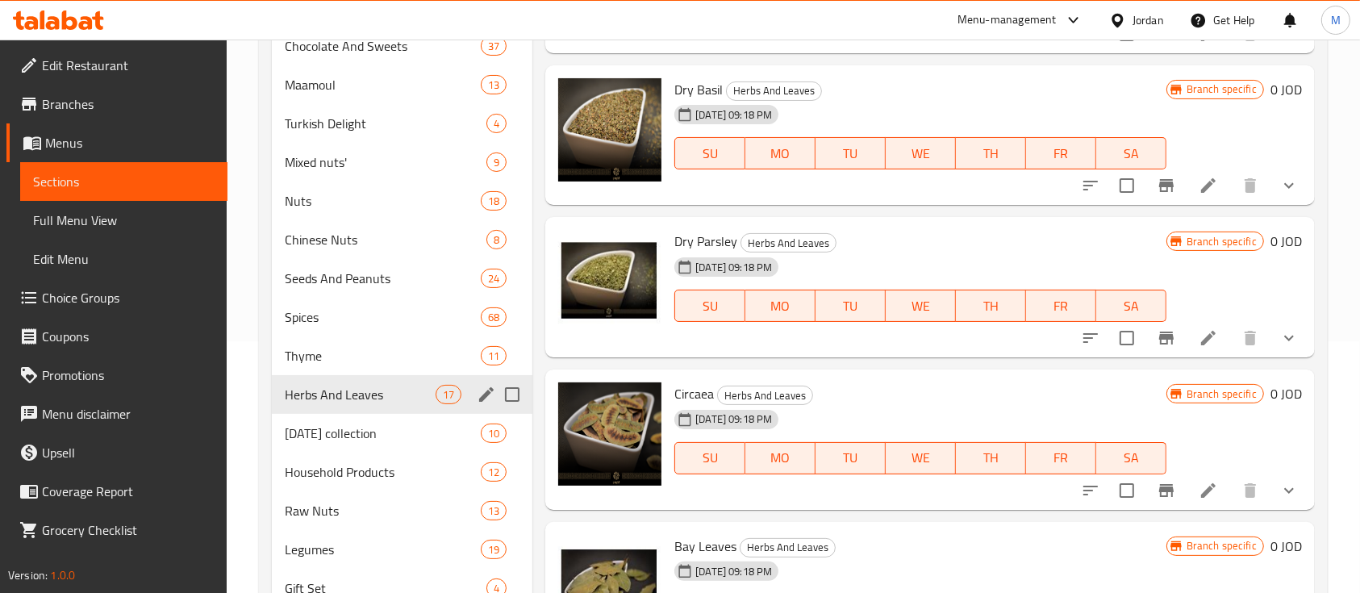
scroll to position [323, 0]
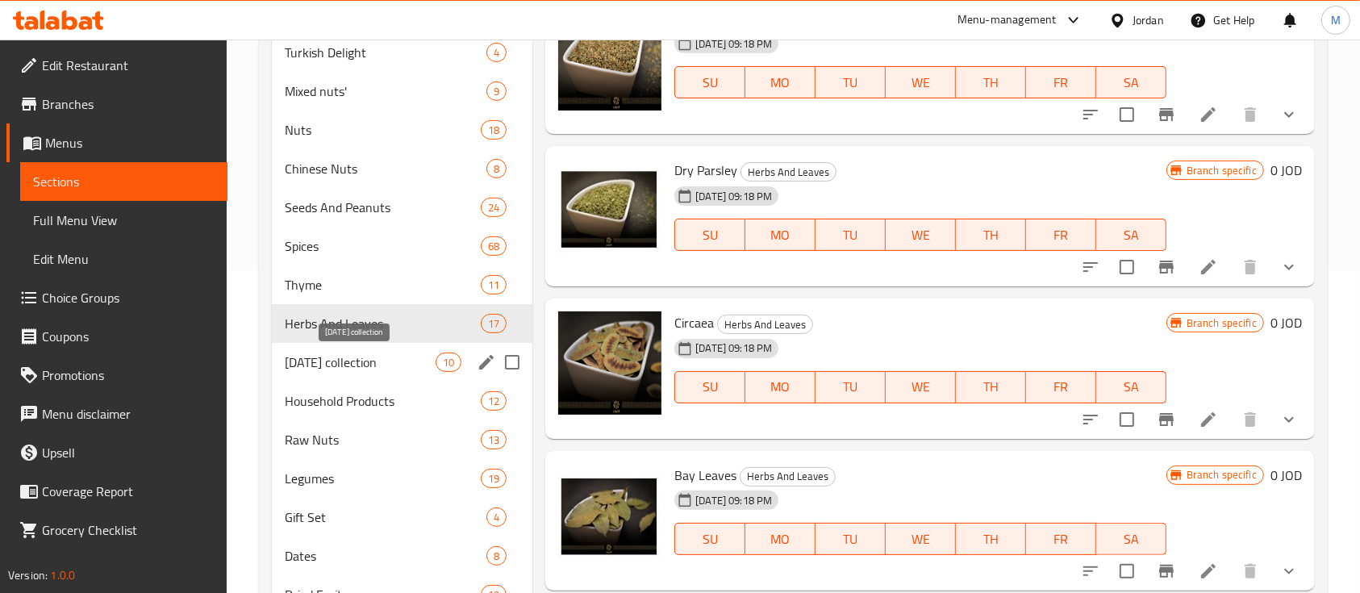
click at [374, 361] on span "[DATE] collection" at bounding box center [360, 362] width 151 height 19
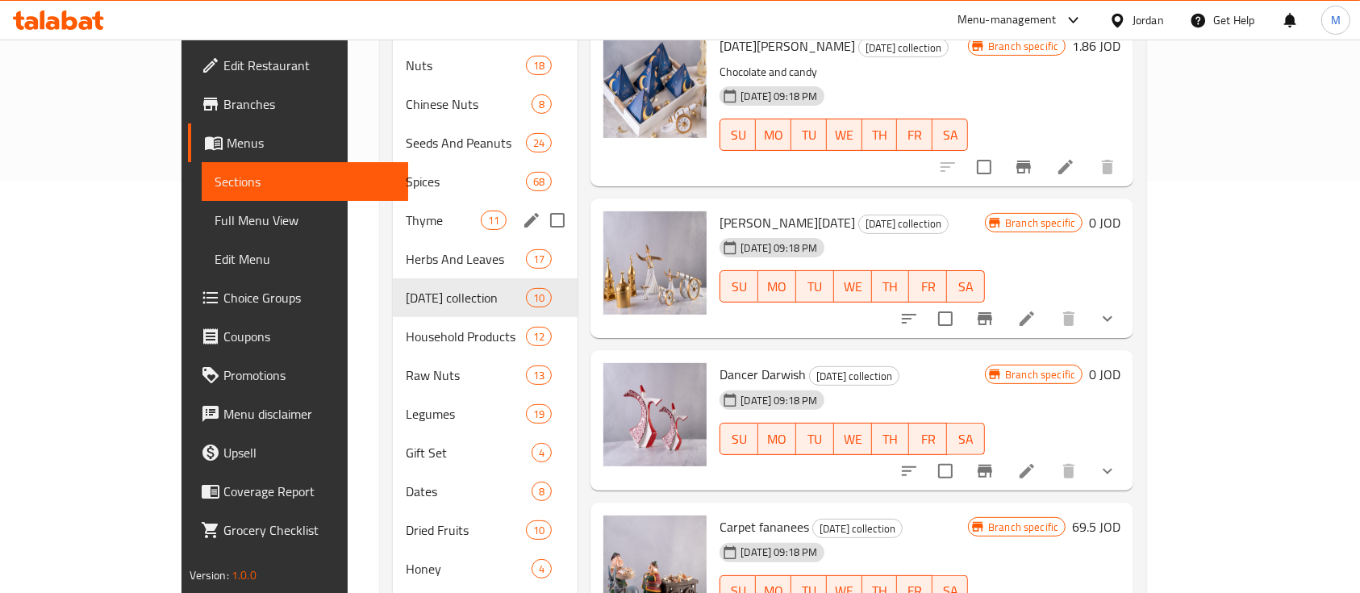
scroll to position [430, 0]
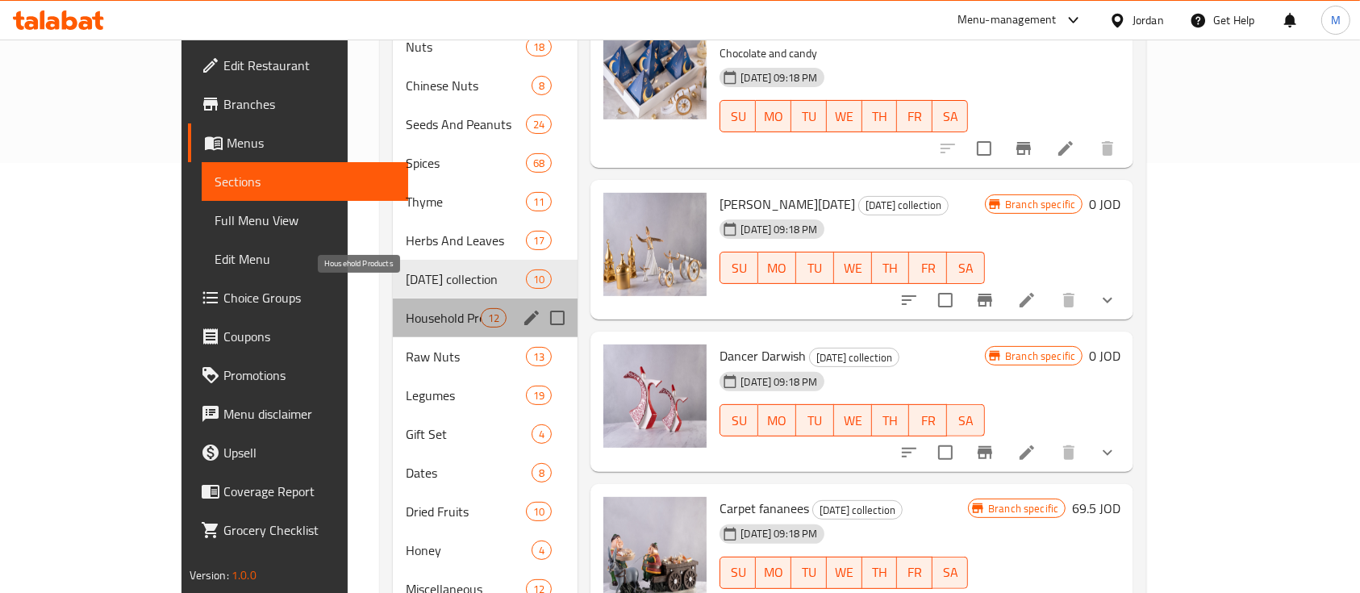
click at [406, 308] on span "Household Products" at bounding box center [443, 317] width 75 height 19
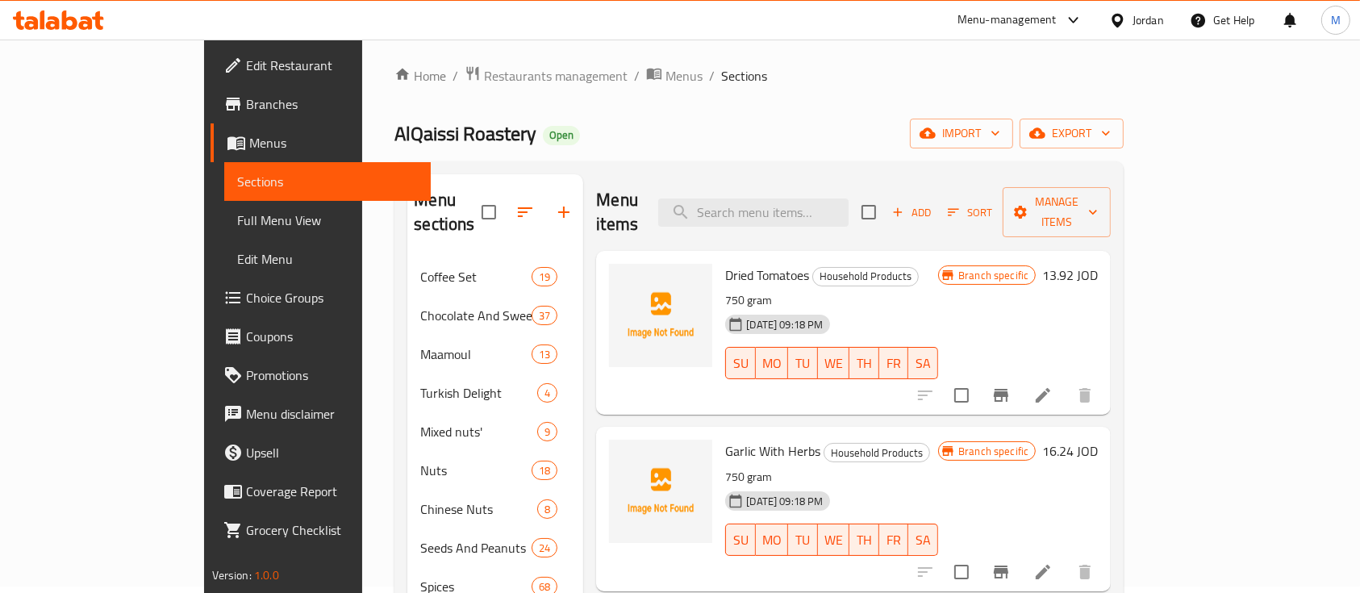
scroll to position [323, 0]
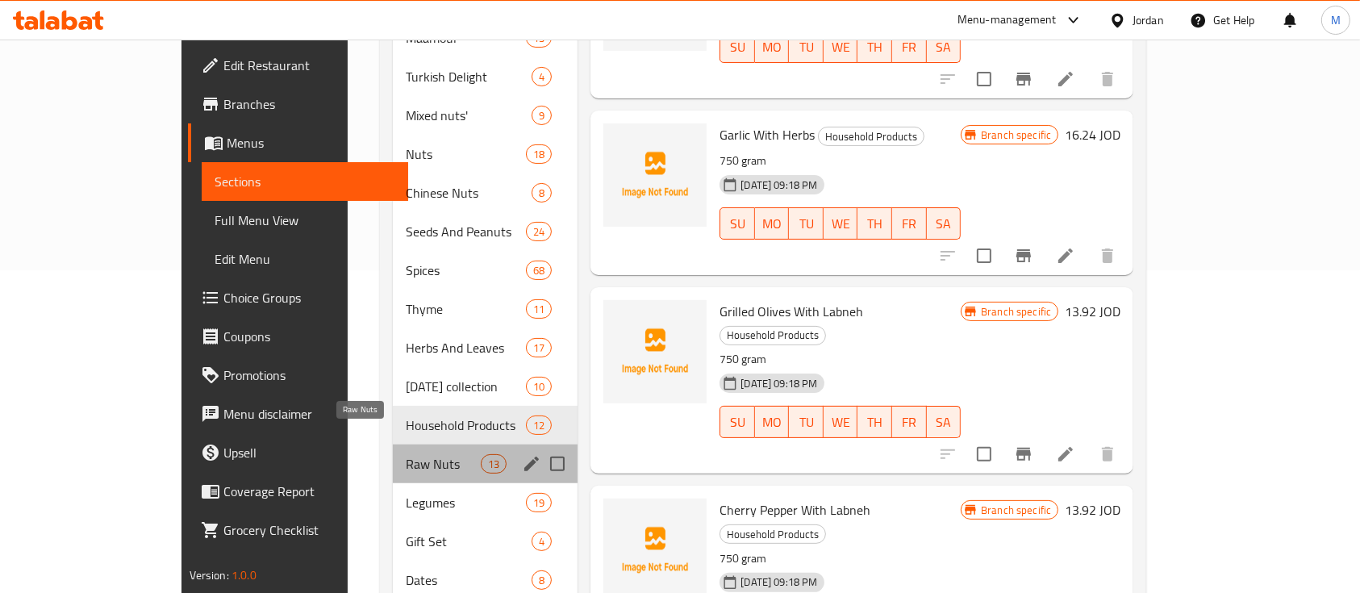
click at [406, 454] on span "Raw Nuts" at bounding box center [443, 463] width 75 height 19
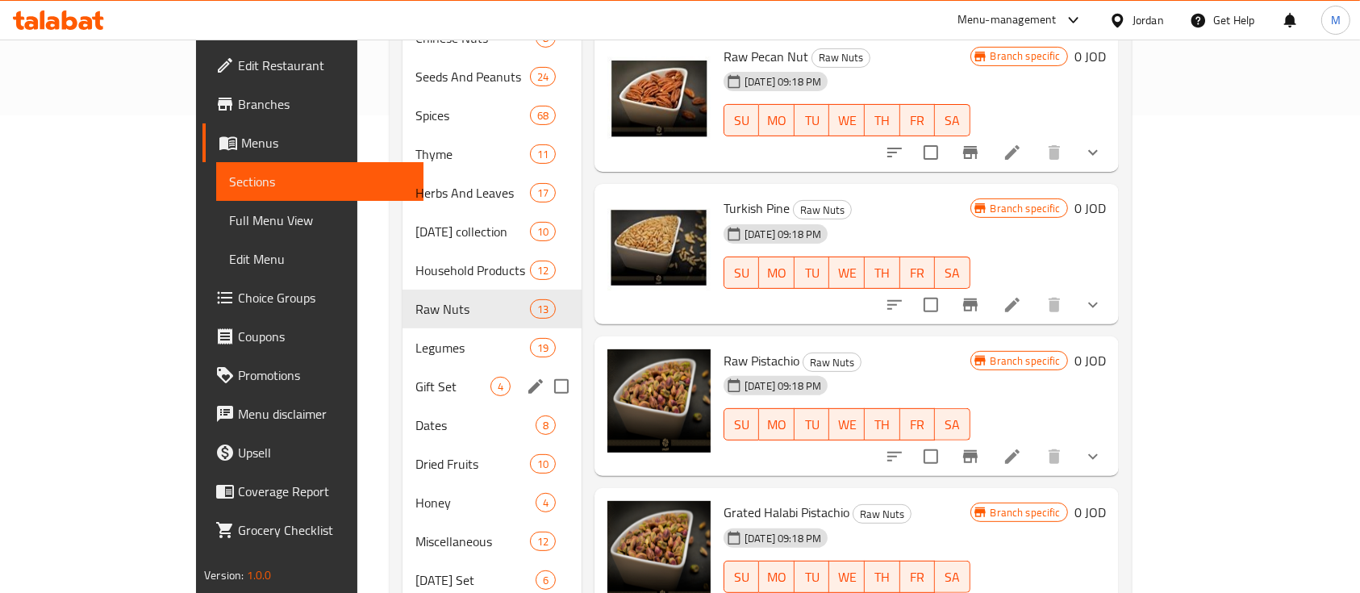
scroll to position [511, 0]
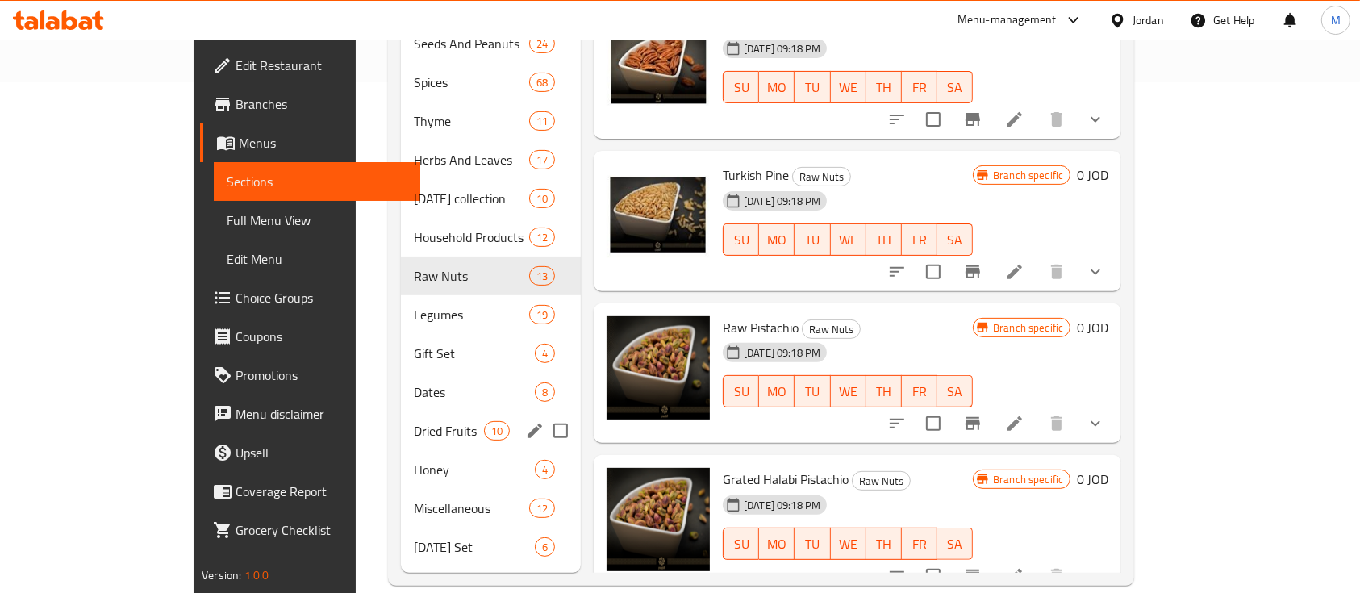
click at [401, 415] on div "Dried Fruits 10" at bounding box center [491, 430] width 180 height 39
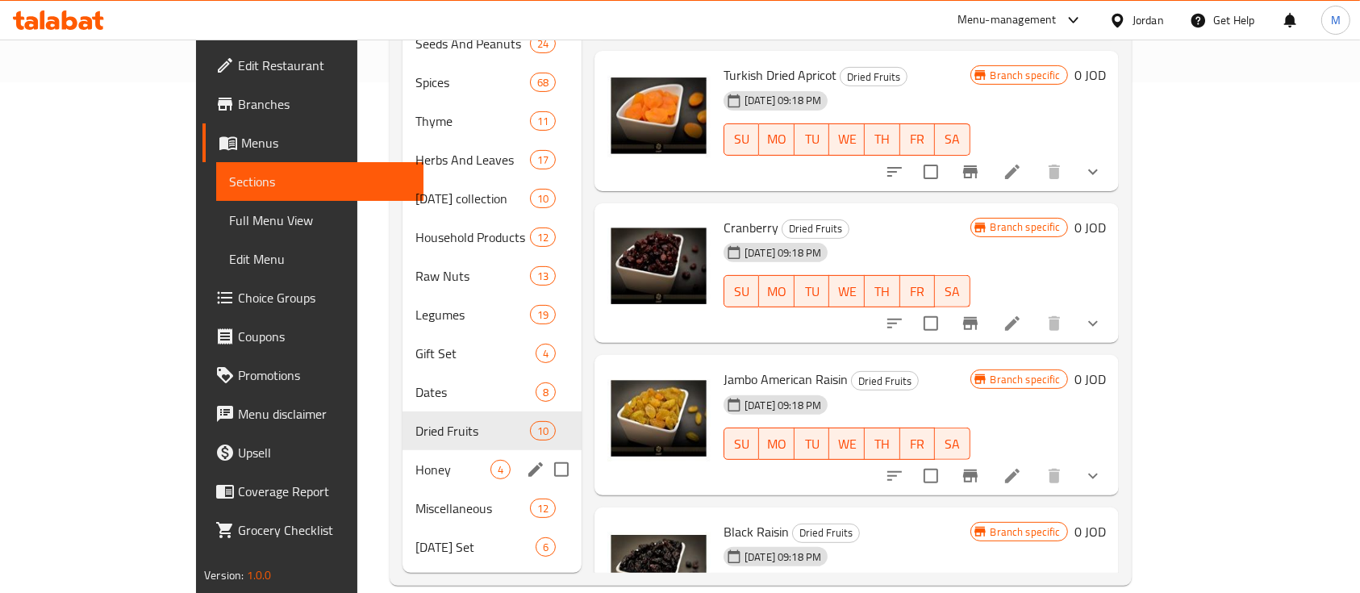
click at [415, 460] on span "Honey" at bounding box center [452, 469] width 75 height 19
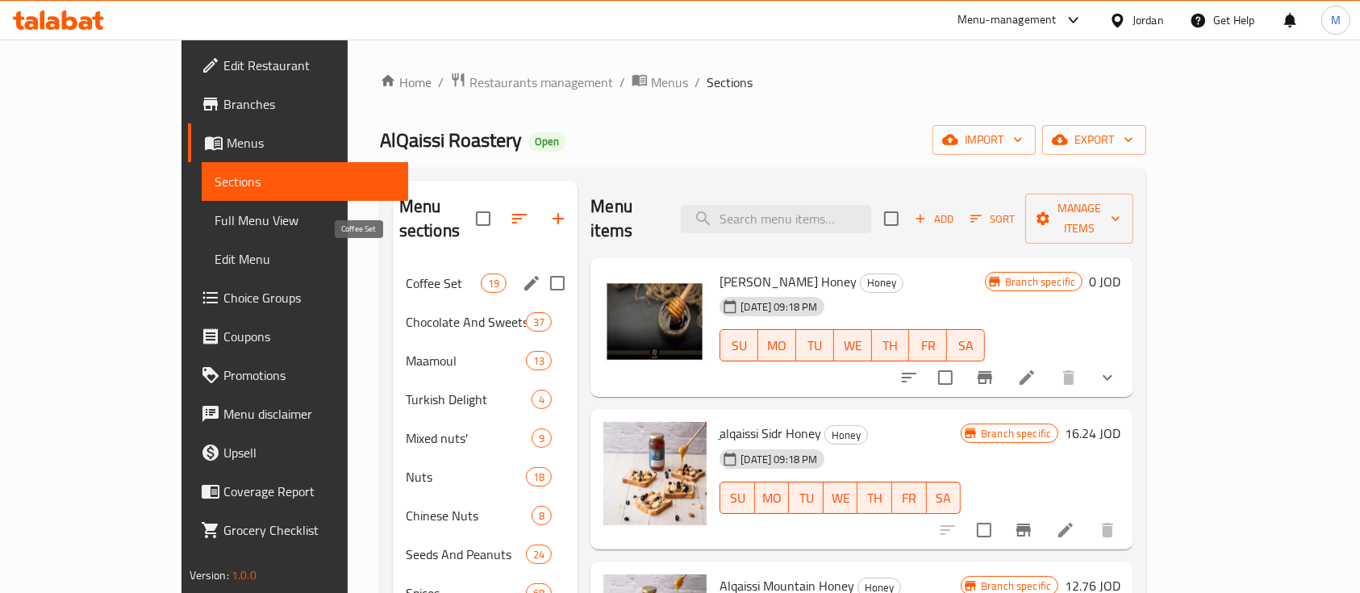
click at [406, 273] on span "Coffee Set" at bounding box center [443, 282] width 75 height 19
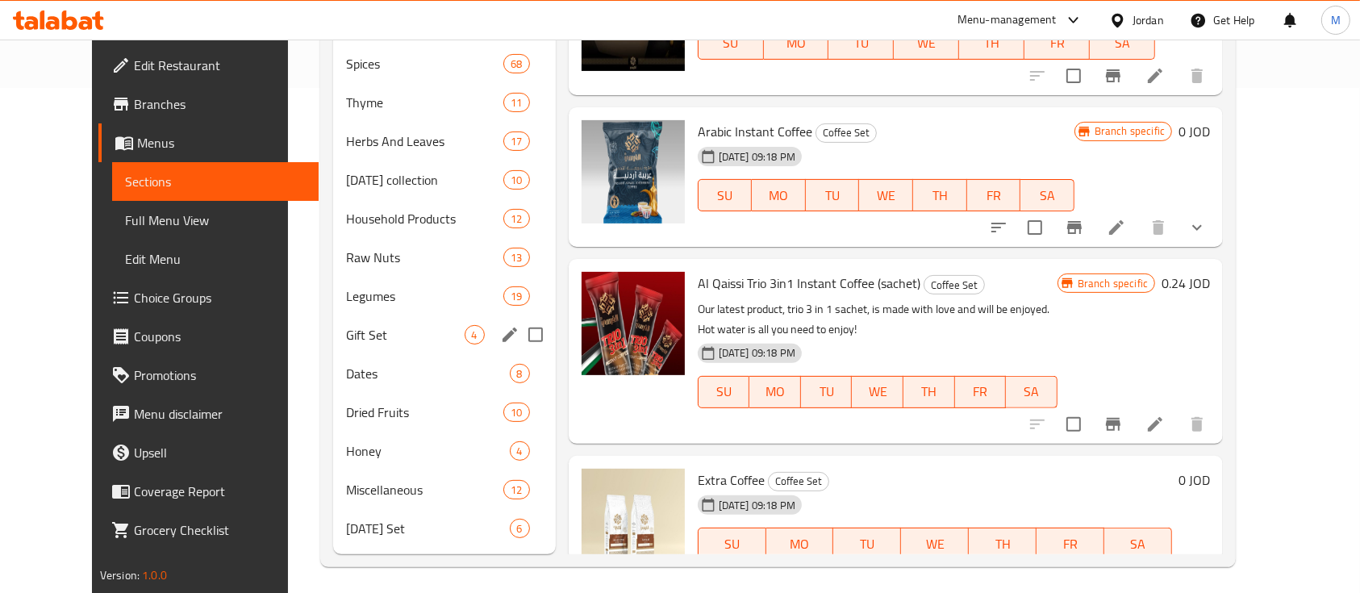
scroll to position [511, 0]
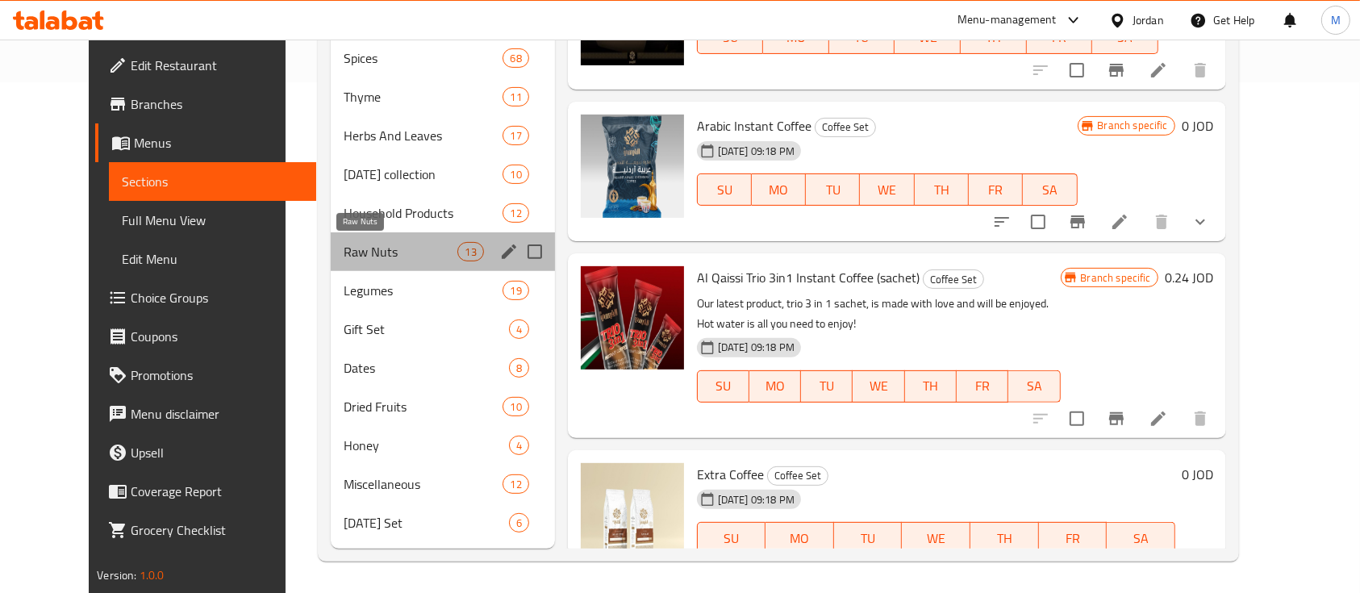
click at [378, 255] on span "Raw Nuts" at bounding box center [401, 251] width 114 height 19
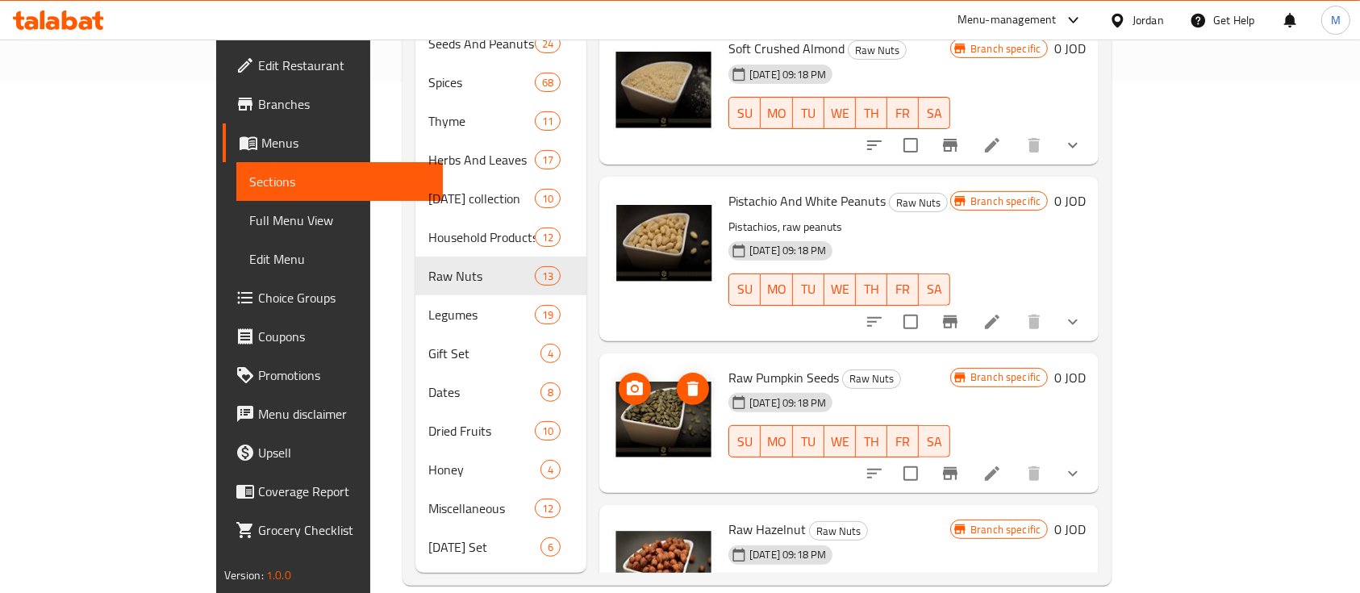
scroll to position [537, 0]
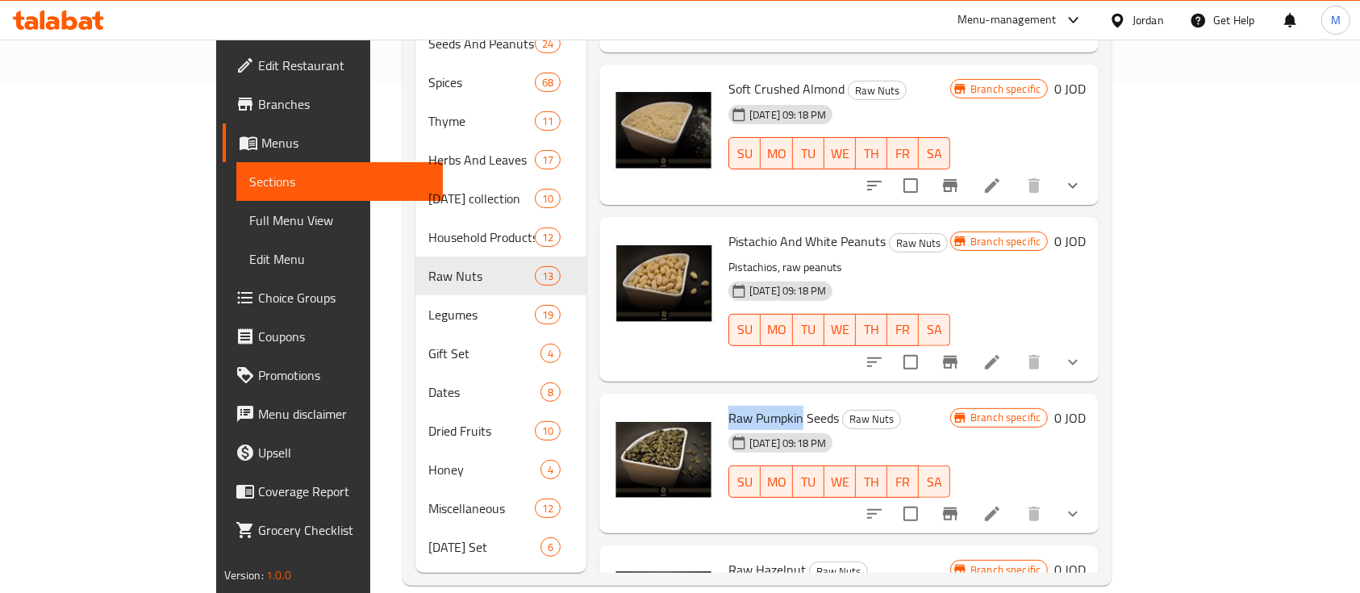
drag, startPoint x: 674, startPoint y: 367, endPoint x: 747, endPoint y: 374, distance: 73.0
click at [747, 406] on span "Raw Pumpkin Seeds" at bounding box center [784, 418] width 111 height 24
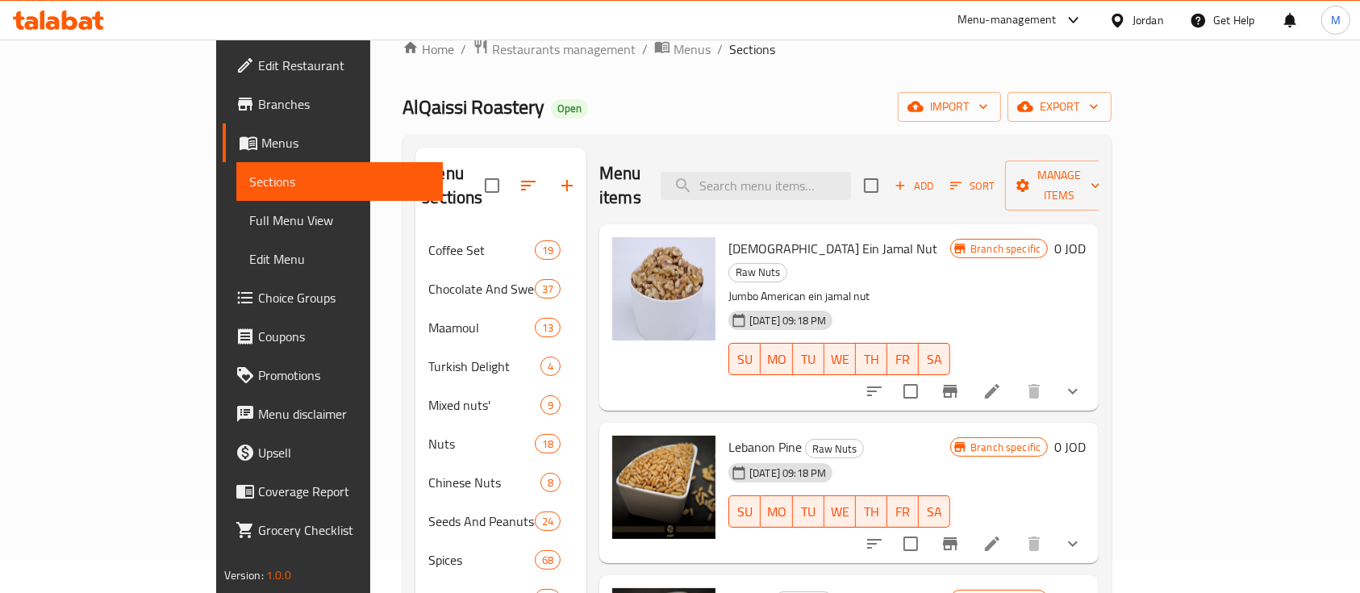
scroll to position [0, 0]
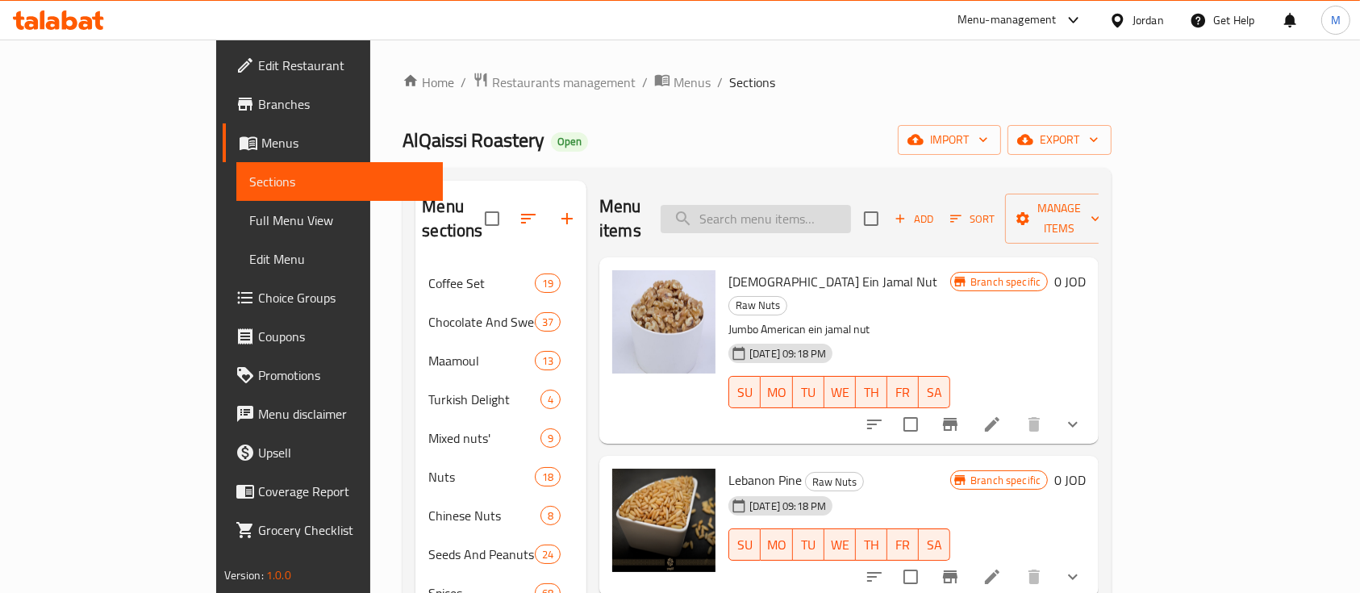
click at [833, 207] on input "search" at bounding box center [756, 219] width 190 height 28
type input "."
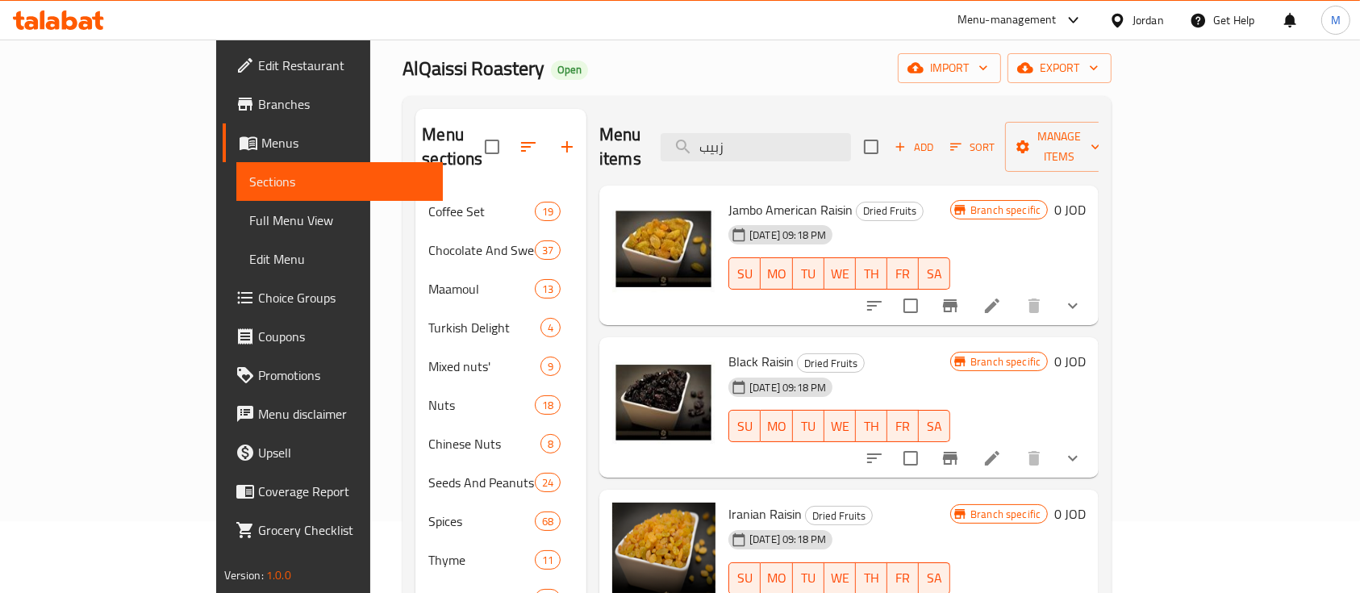
scroll to position [107, 0]
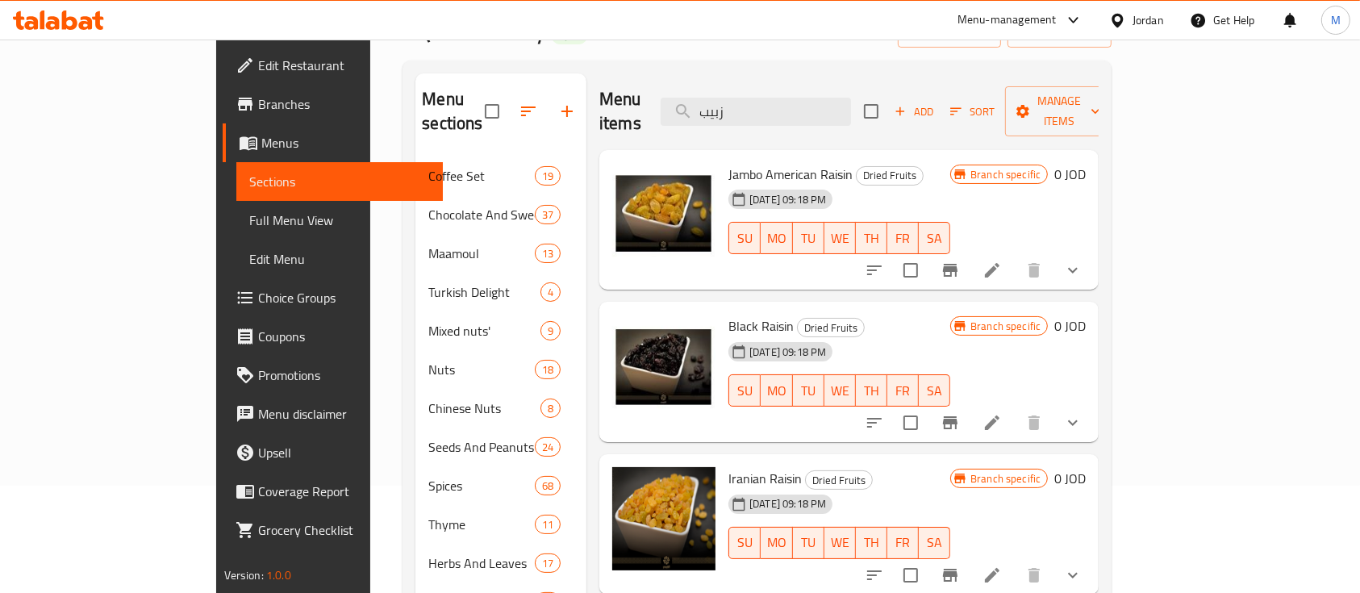
click at [729, 466] on span "Iranian Raisin" at bounding box center [765, 478] width 73 height 24
drag, startPoint x: 674, startPoint y: 449, endPoint x: 749, endPoint y: 450, distance: 74.2
click at [749, 467] on h6 "Iranian Raisin Dried Fruits" at bounding box center [840, 478] width 222 height 23
copy span "Iranian Raisin"
click at [1083, 566] on icon "show more" at bounding box center [1072, 575] width 19 height 19
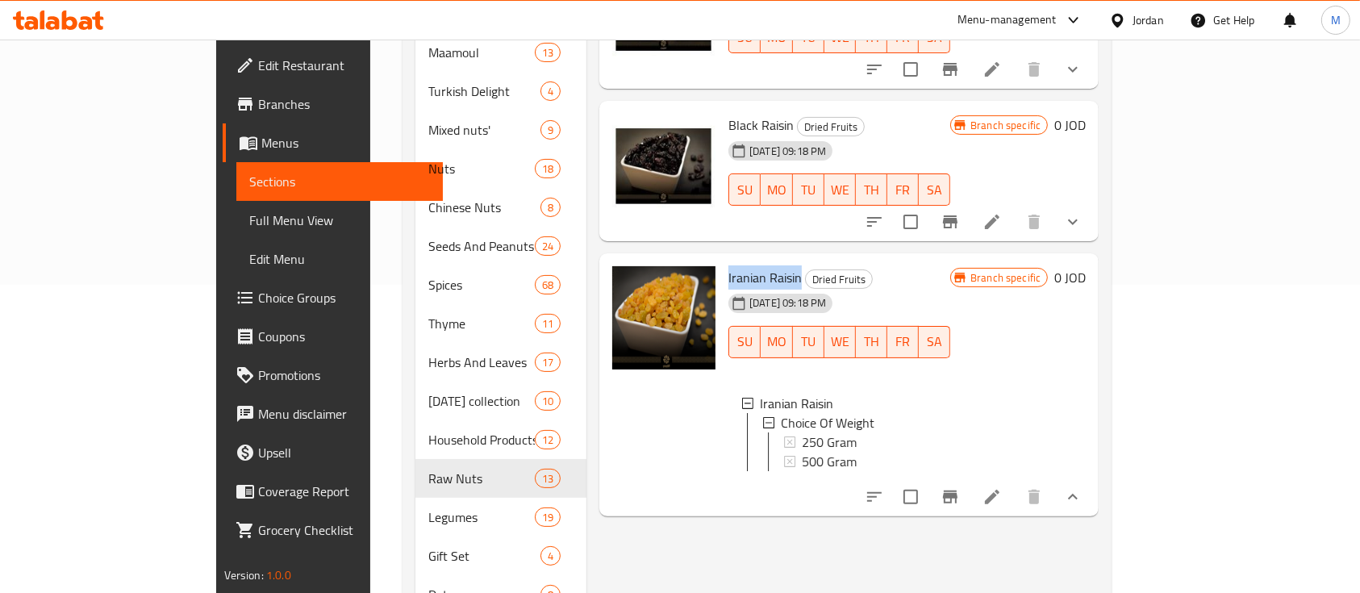
scroll to position [323, 0]
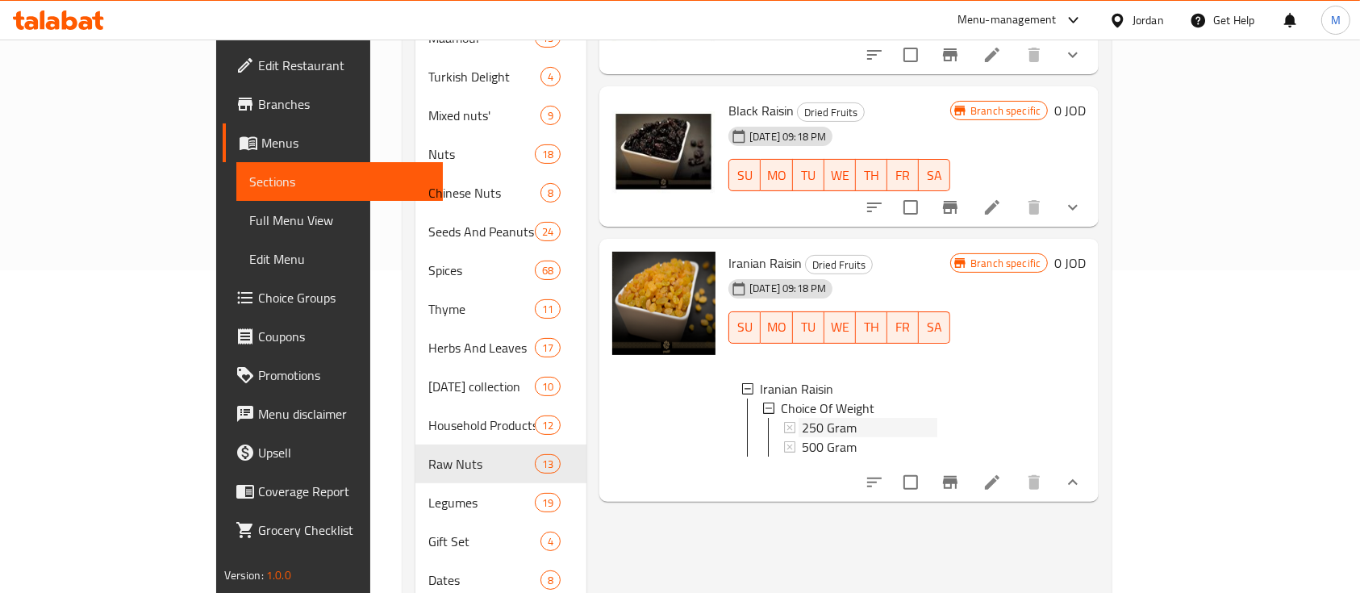
click at [814, 418] on div "250 Gram" at bounding box center [870, 427] width 136 height 19
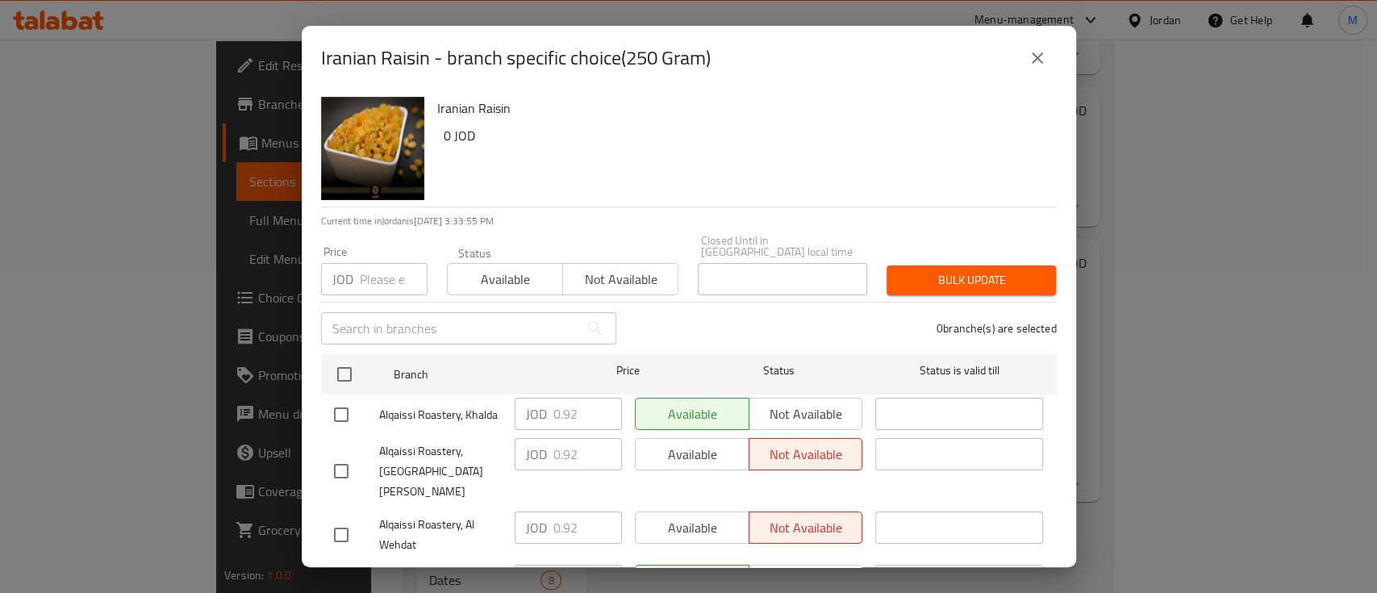
click at [1034, 65] on icon "close" at bounding box center [1037, 57] width 19 height 19
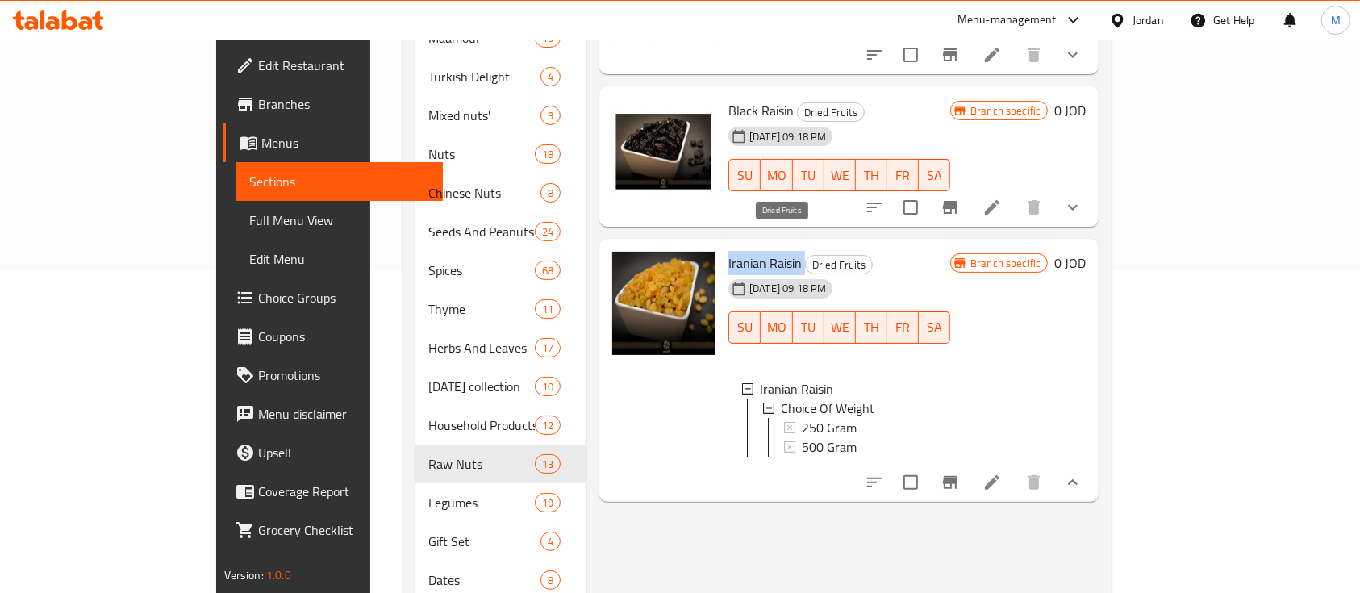
drag, startPoint x: 674, startPoint y: 236, endPoint x: 756, endPoint y: 235, distance: 81.5
click at [756, 252] on h6 "Iranian Raisin Dried Fruits" at bounding box center [840, 263] width 222 height 23
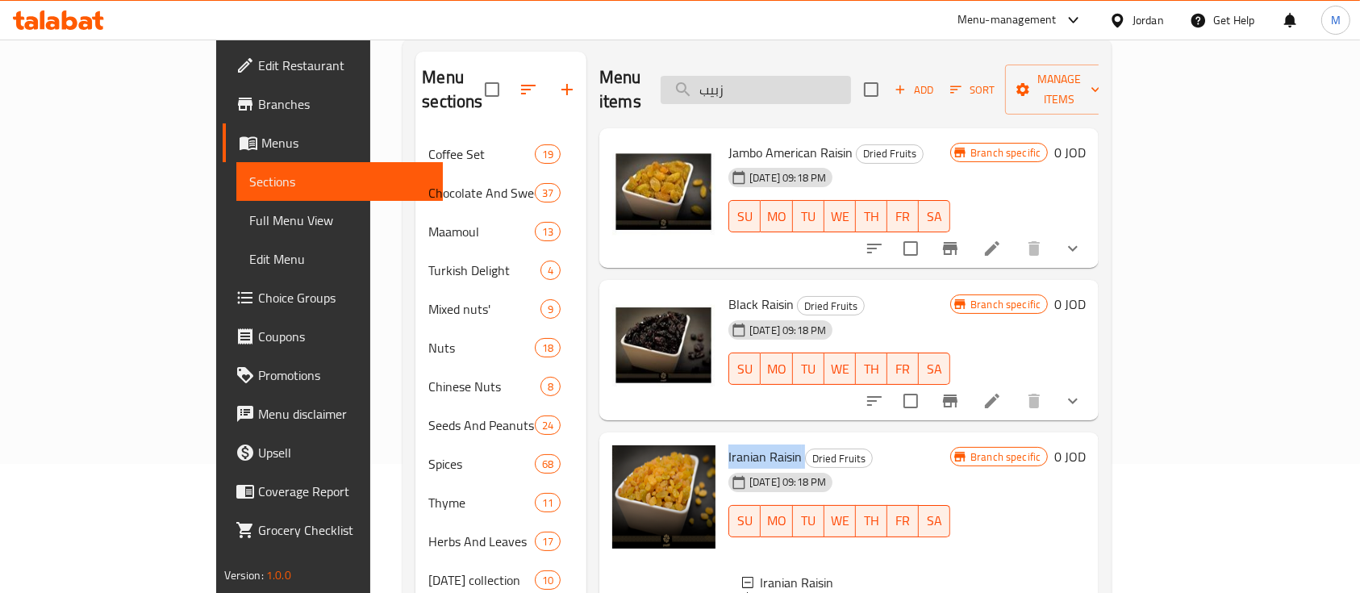
scroll to position [0, 0]
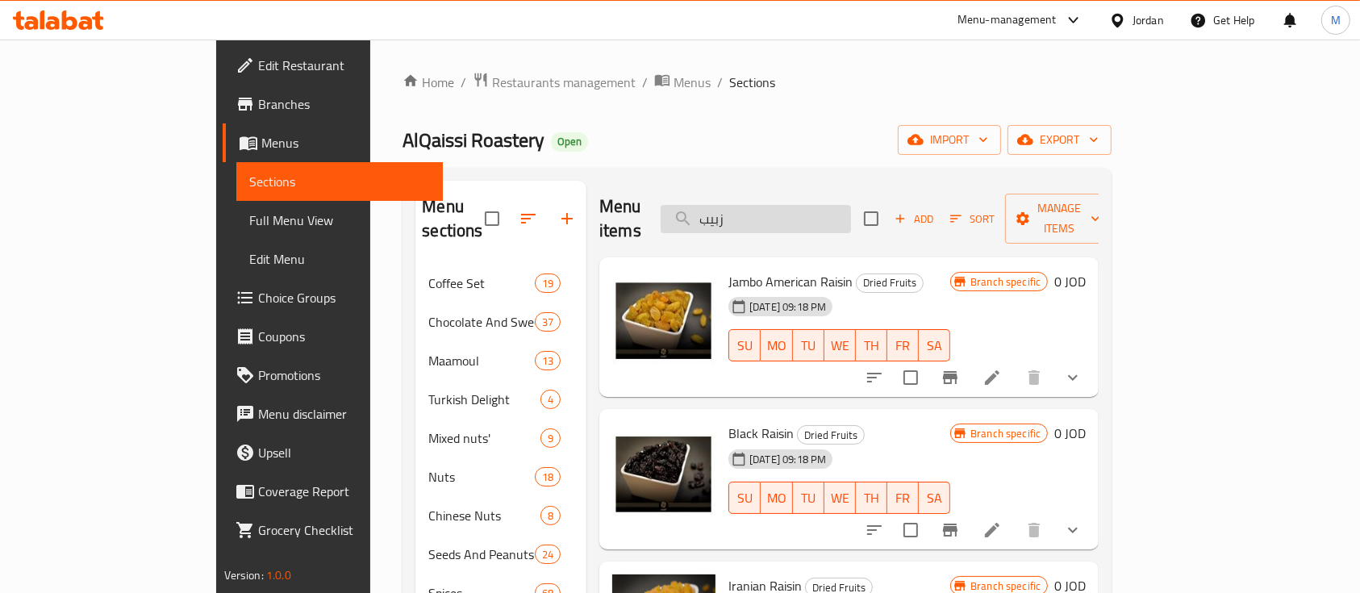
click at [840, 206] on input "زبيب" at bounding box center [756, 219] width 190 height 28
click at [841, 206] on input "زبيب" at bounding box center [756, 219] width 190 height 28
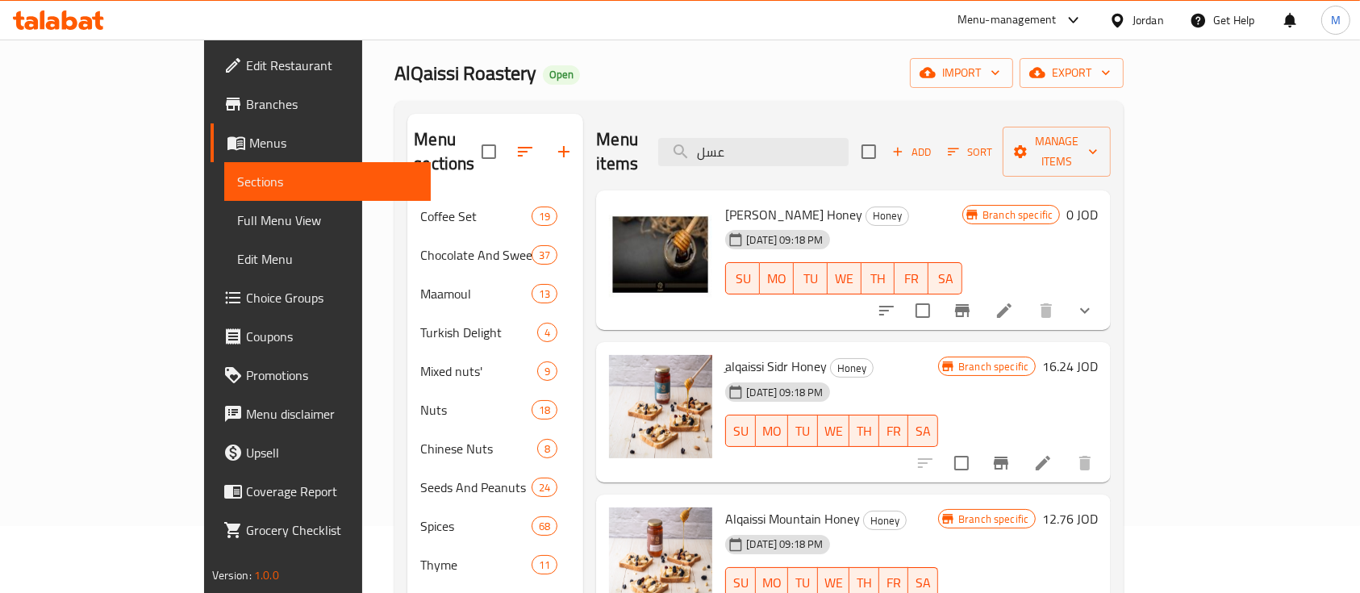
scroll to position [107, 0]
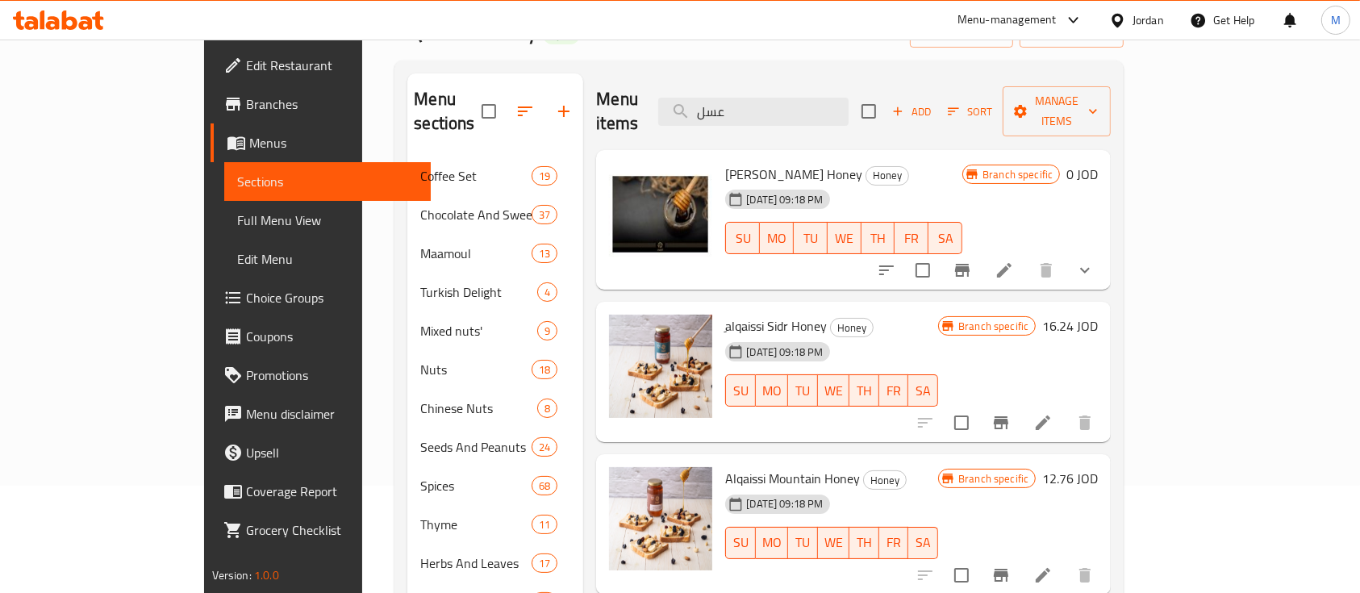
type input "عسل"
drag, startPoint x: 674, startPoint y: 451, endPoint x: 818, endPoint y: 449, distance: 144.4
click at [818, 461] on div "Alqaissi Mountain Honey Honey [DATE] 09:18 PM SU MO TU WE TH FR SA" at bounding box center [832, 524] width 226 height 127
